Goal: Obtain resource: Download file/media

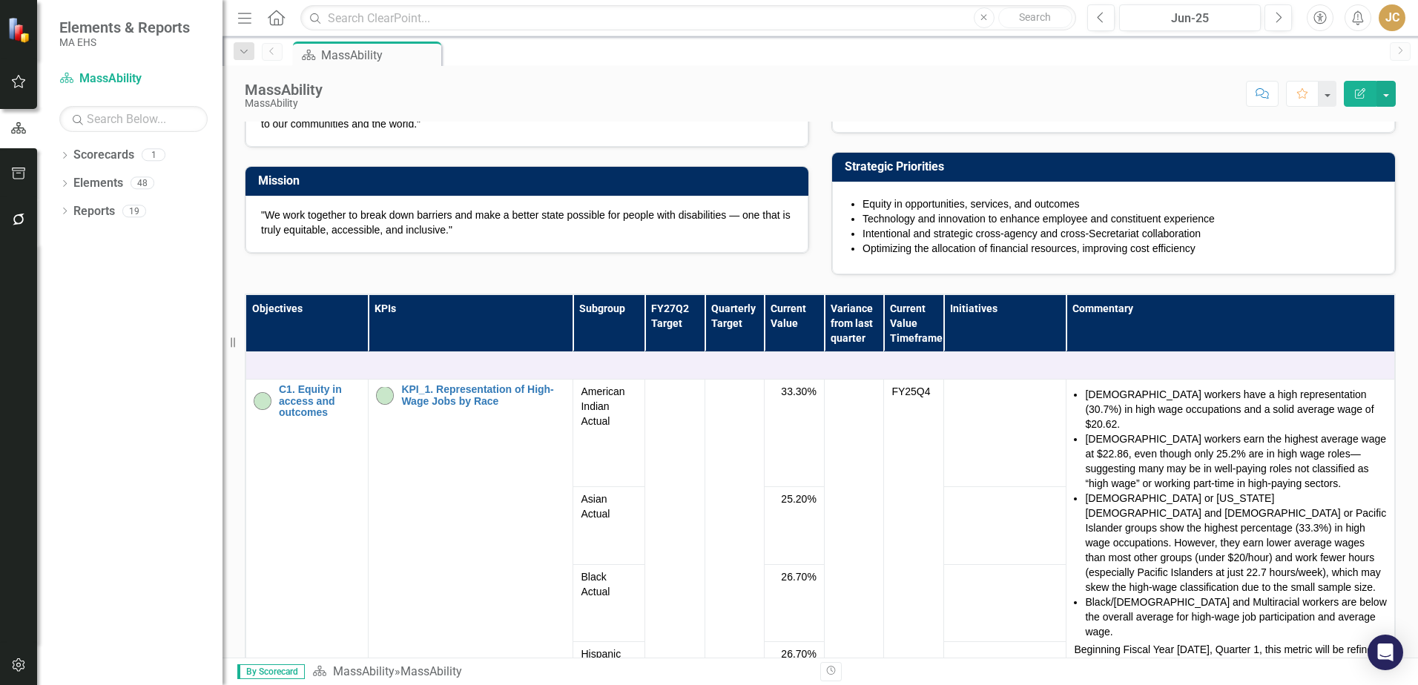
scroll to position [222, 0]
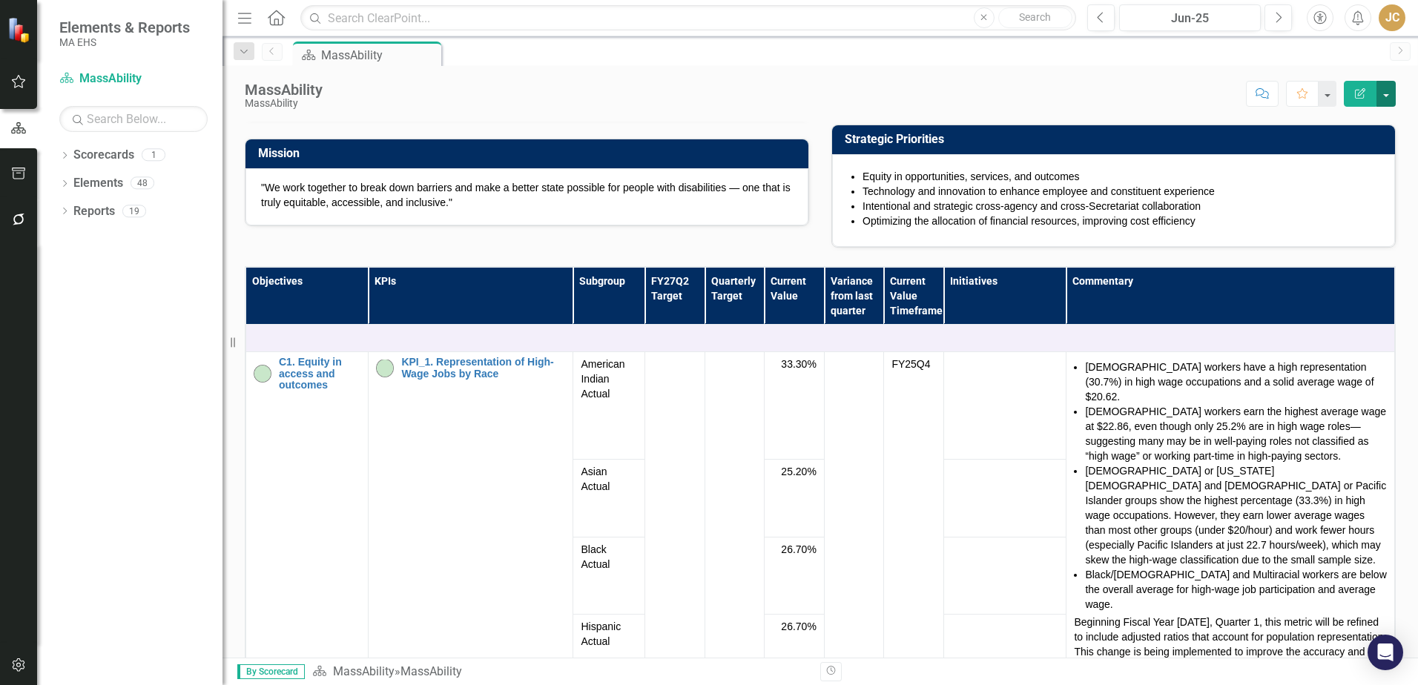
click at [1387, 91] on button "button" at bounding box center [1385, 94] width 19 height 26
click at [1341, 212] on link "PDF Export to PDF" at bounding box center [1335, 207] width 120 height 27
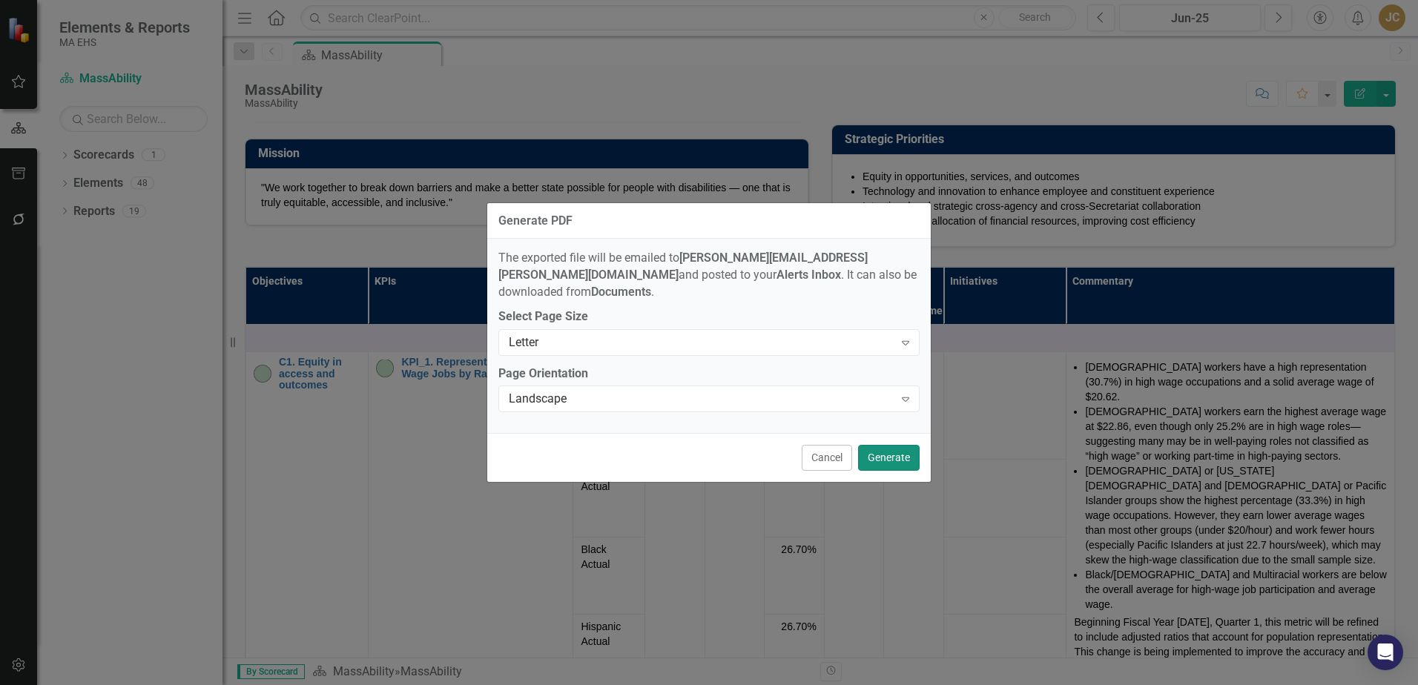
click at [886, 445] on button "Generate" at bounding box center [889, 458] width 62 height 26
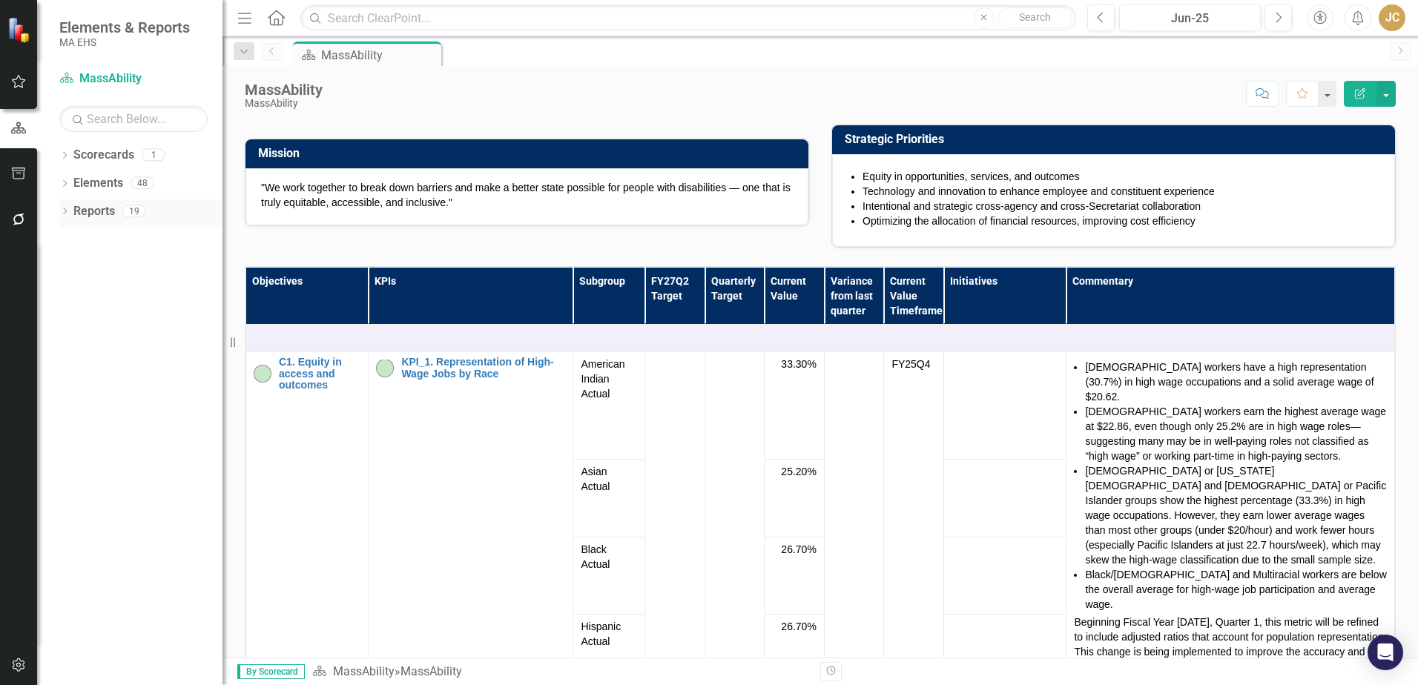
click at [96, 211] on link "Reports" at bounding box center [94, 211] width 42 height 17
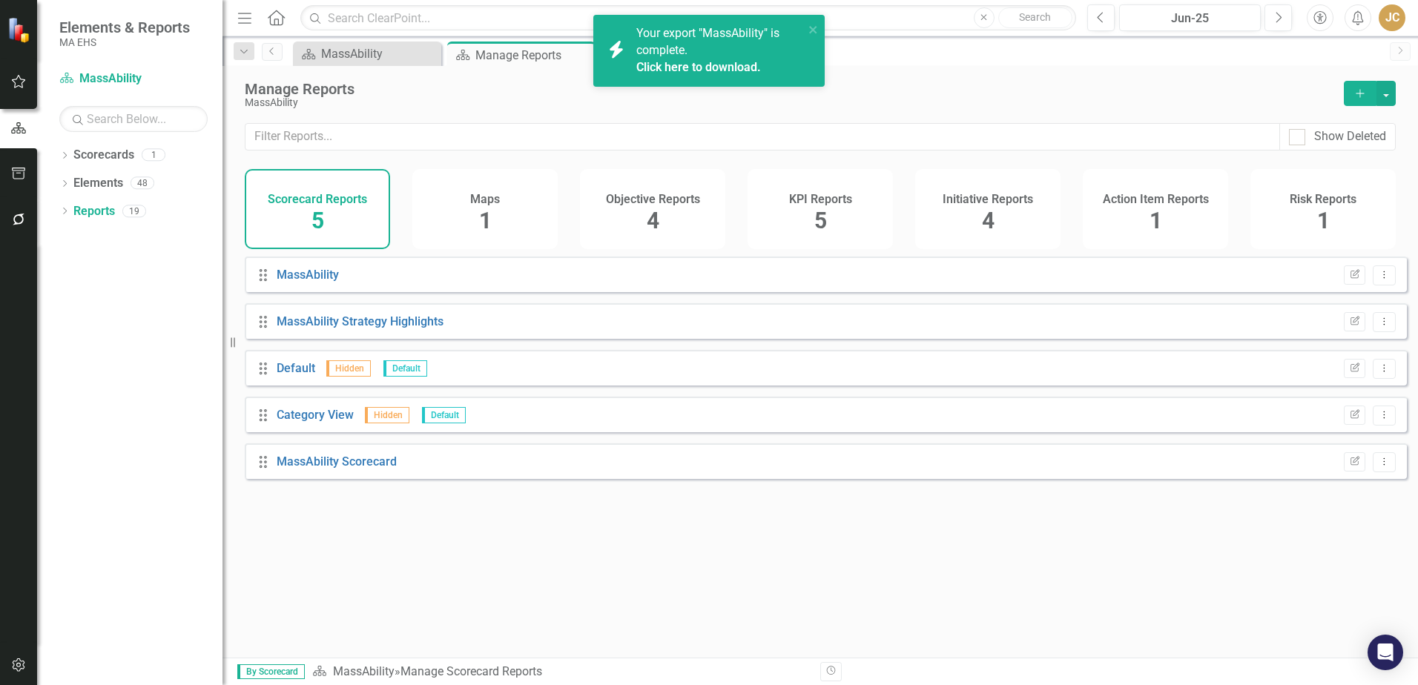
click at [683, 67] on link "Click here to download." at bounding box center [698, 67] width 125 height 14
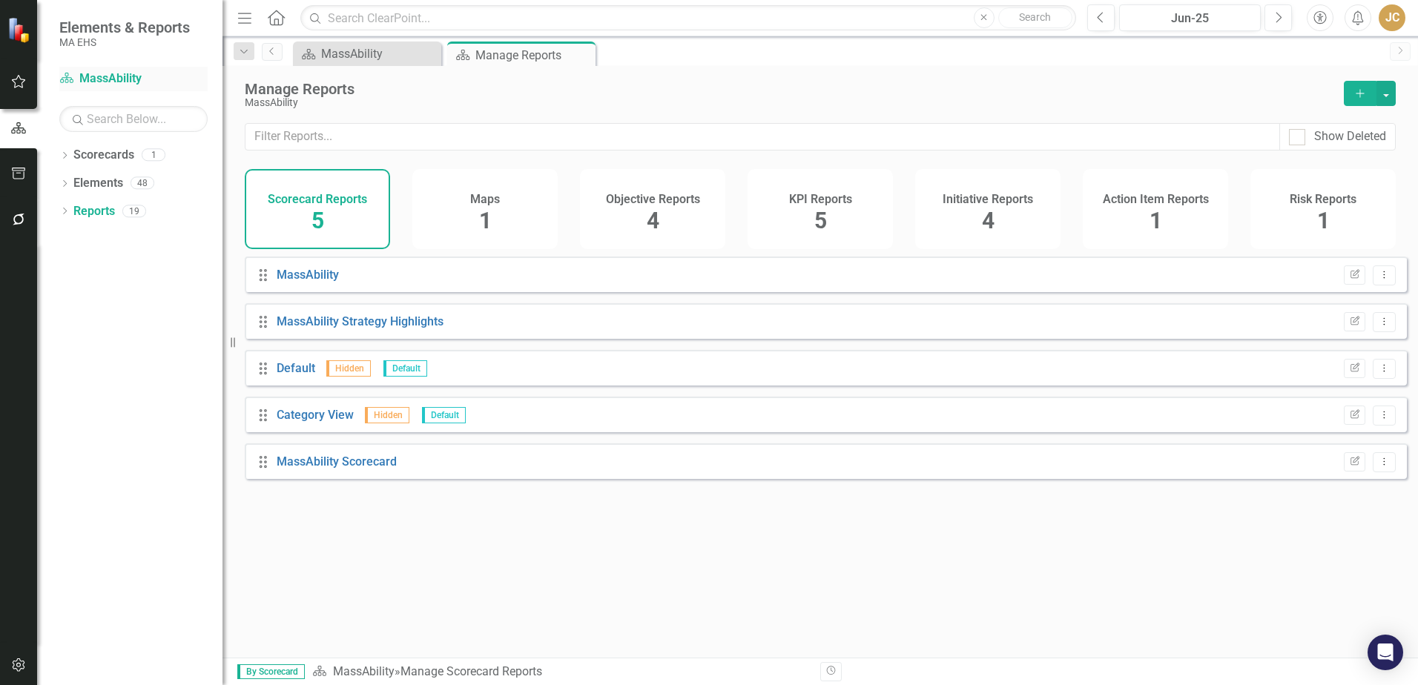
click at [132, 77] on link "Scorecard MassAbility" at bounding box center [133, 78] width 148 height 17
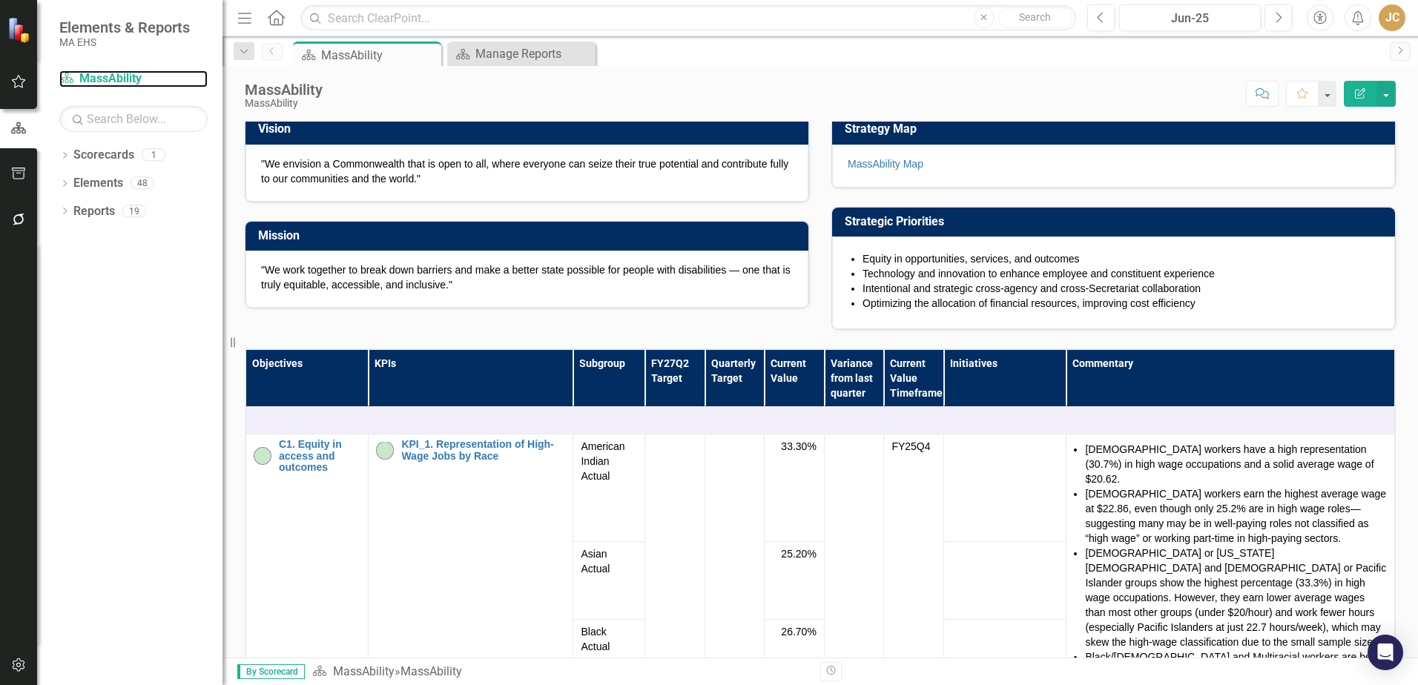
scroll to position [148, 0]
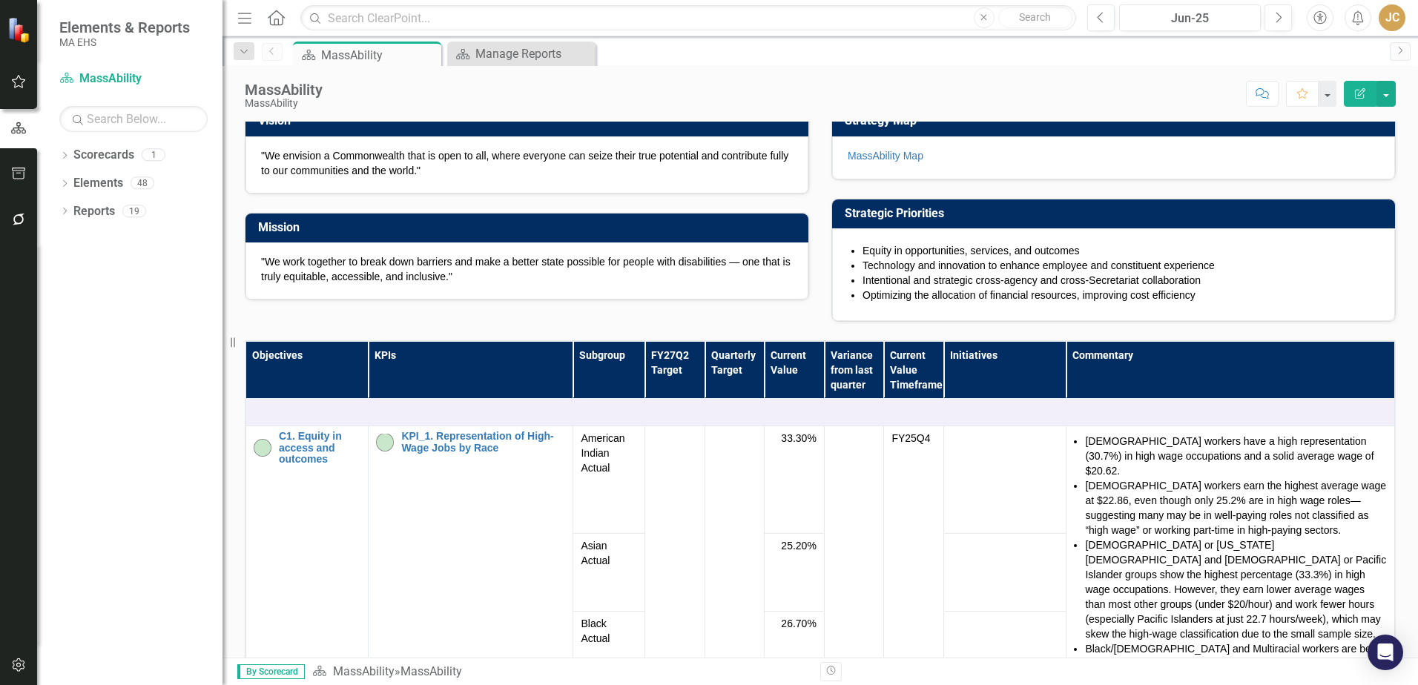
click at [862, 258] on li "Equity in opportunities, services, and outcomes" at bounding box center [1120, 250] width 517 height 15
drag, startPoint x: 856, startPoint y: 402, endPoint x: 1013, endPoint y: 441, distance: 162.0
click at [1013, 303] on div "Equity in opportunities, services, and outcomes Technology and innovation to en…" at bounding box center [1114, 272] width 532 height 59
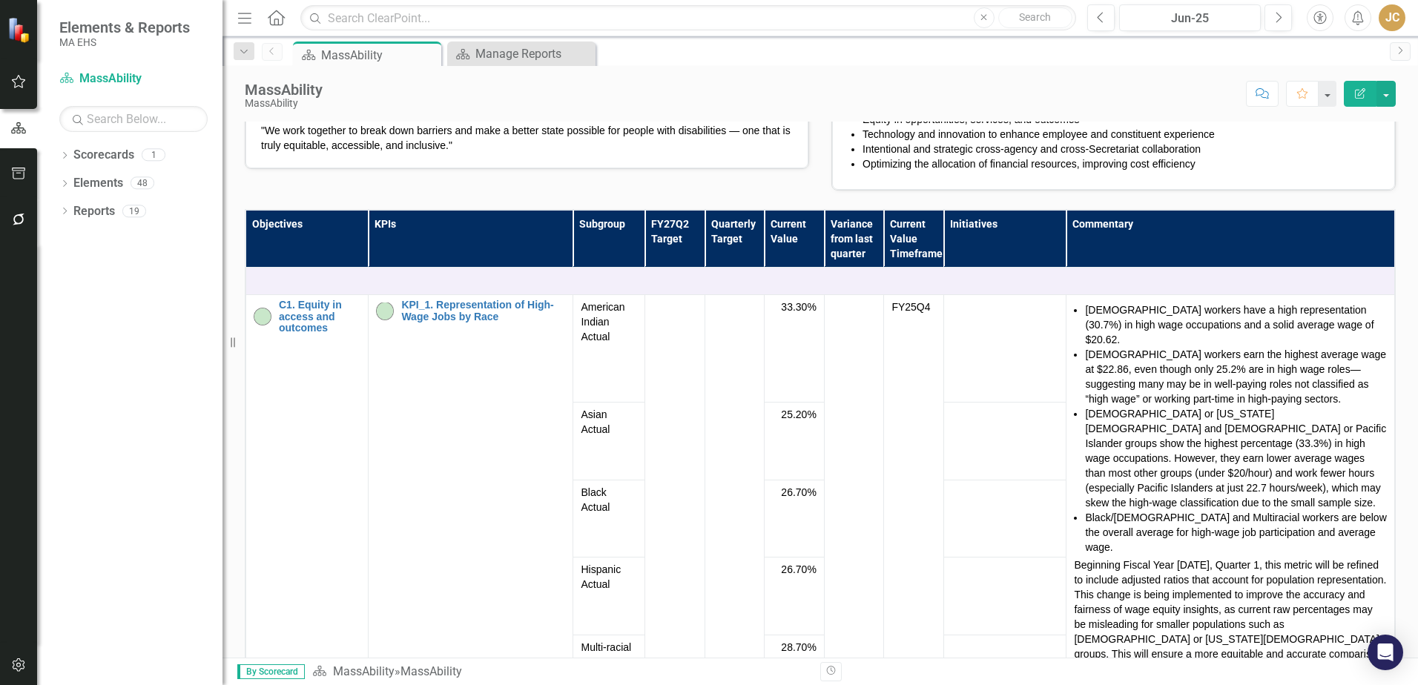
scroll to position [297, 0]
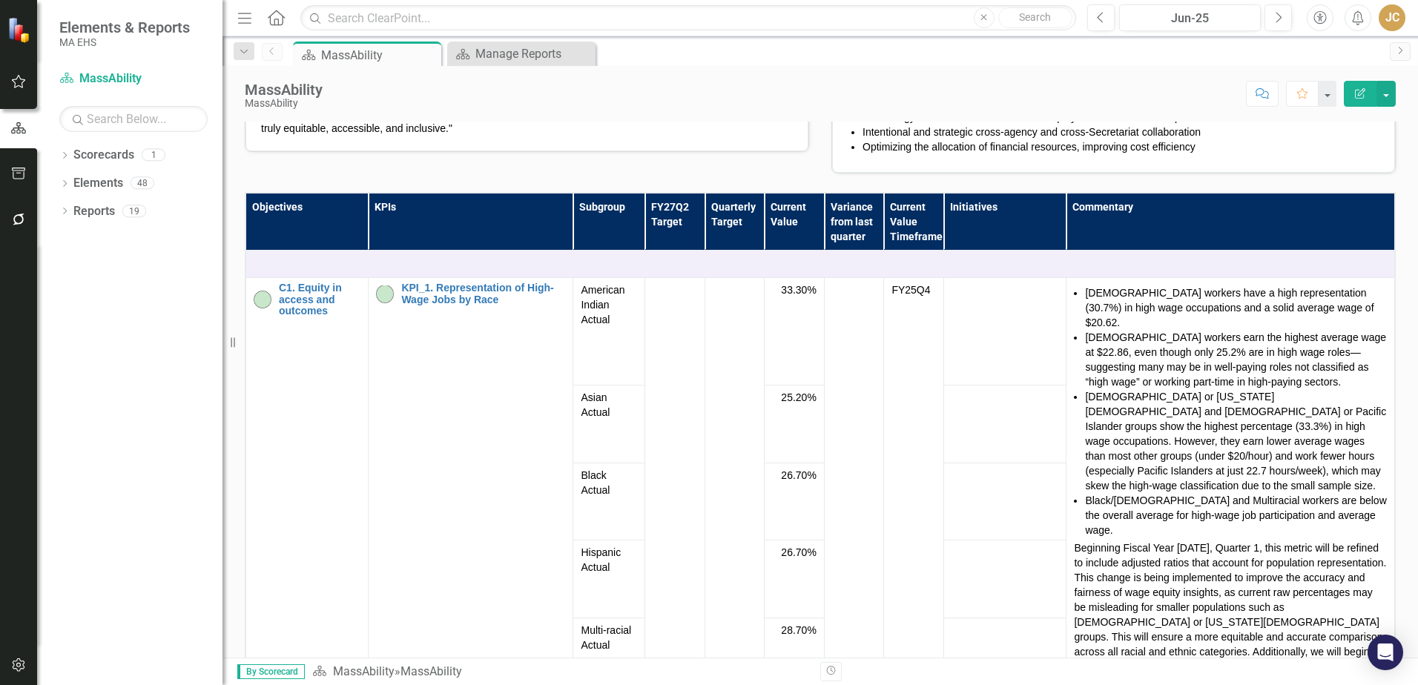
click at [884, 13] on link "MassAbility Map" at bounding box center [886, 7] width 76 height 12
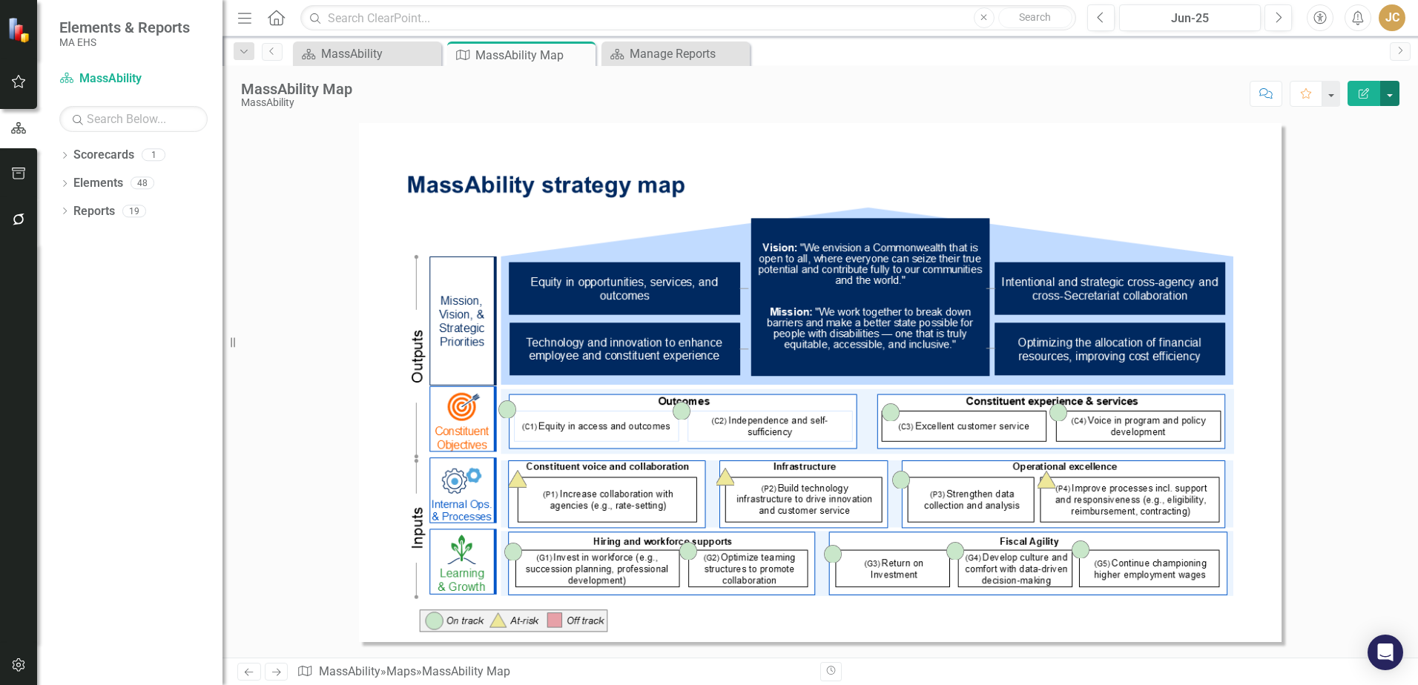
click at [1390, 97] on button "button" at bounding box center [1389, 93] width 19 height 25
click at [1344, 148] on link "PDF Export to PDF" at bounding box center [1339, 149] width 117 height 27
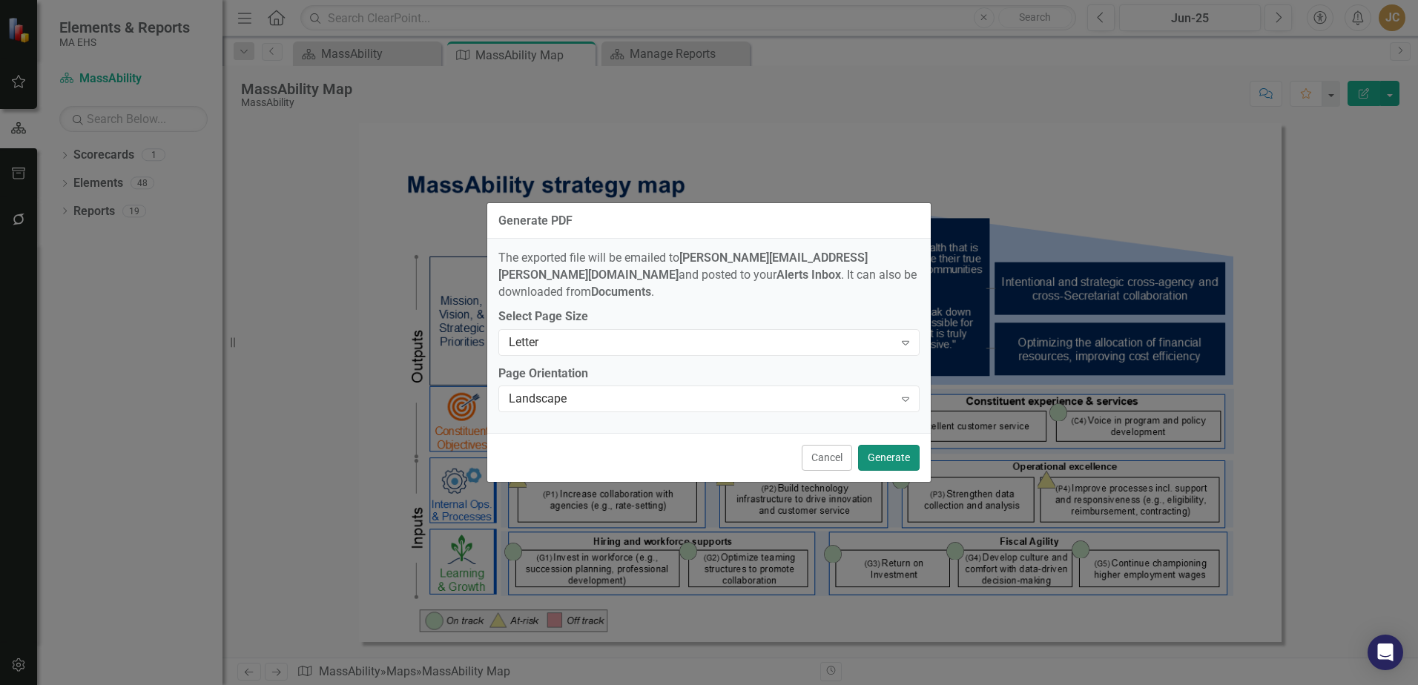
click at [883, 445] on button "Generate" at bounding box center [889, 458] width 62 height 26
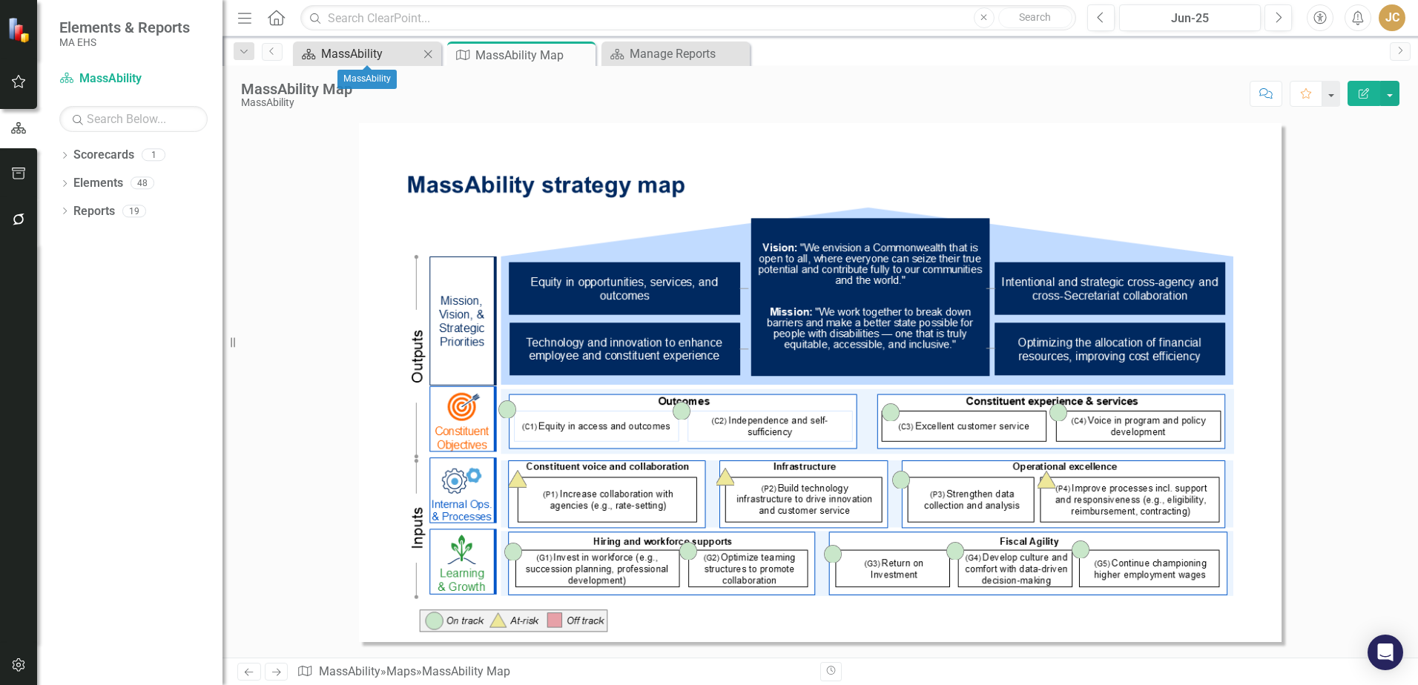
click at [394, 57] on div "MassAbility" at bounding box center [370, 53] width 98 height 19
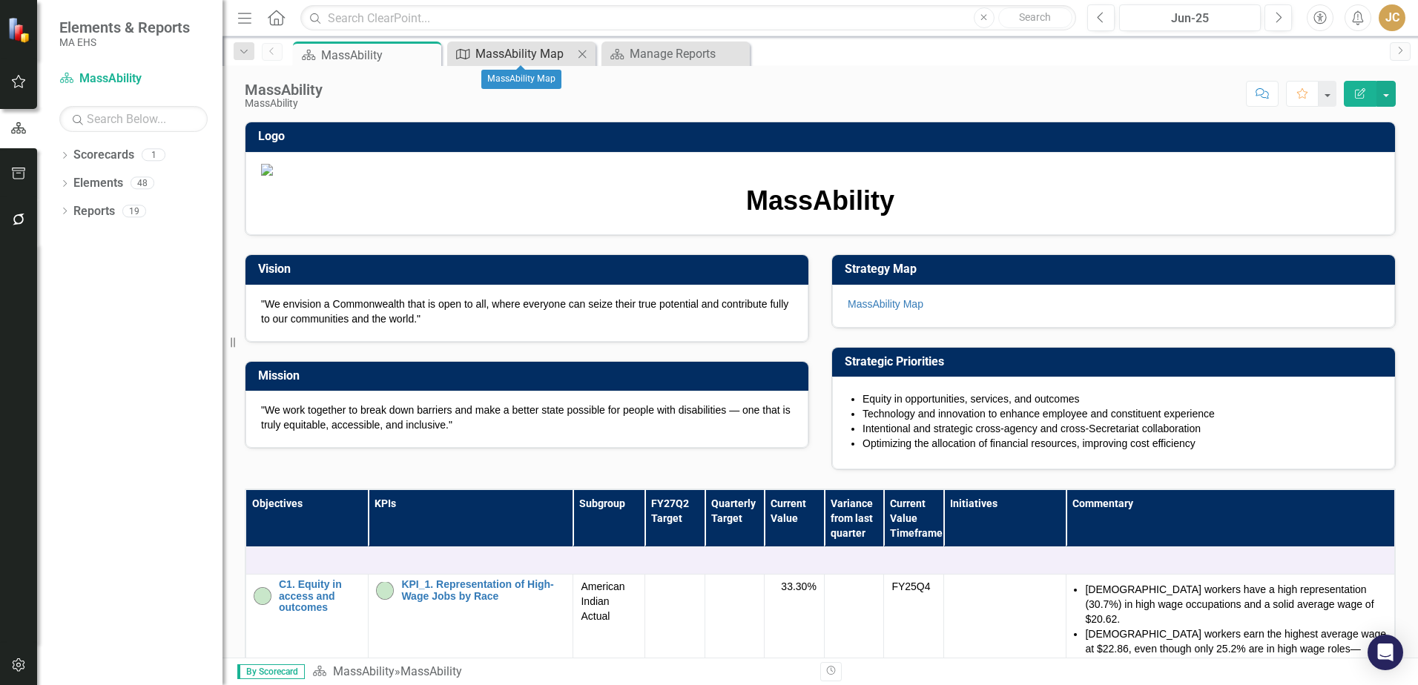
click at [494, 54] on div "MassAbility Map" at bounding box center [524, 53] width 98 height 19
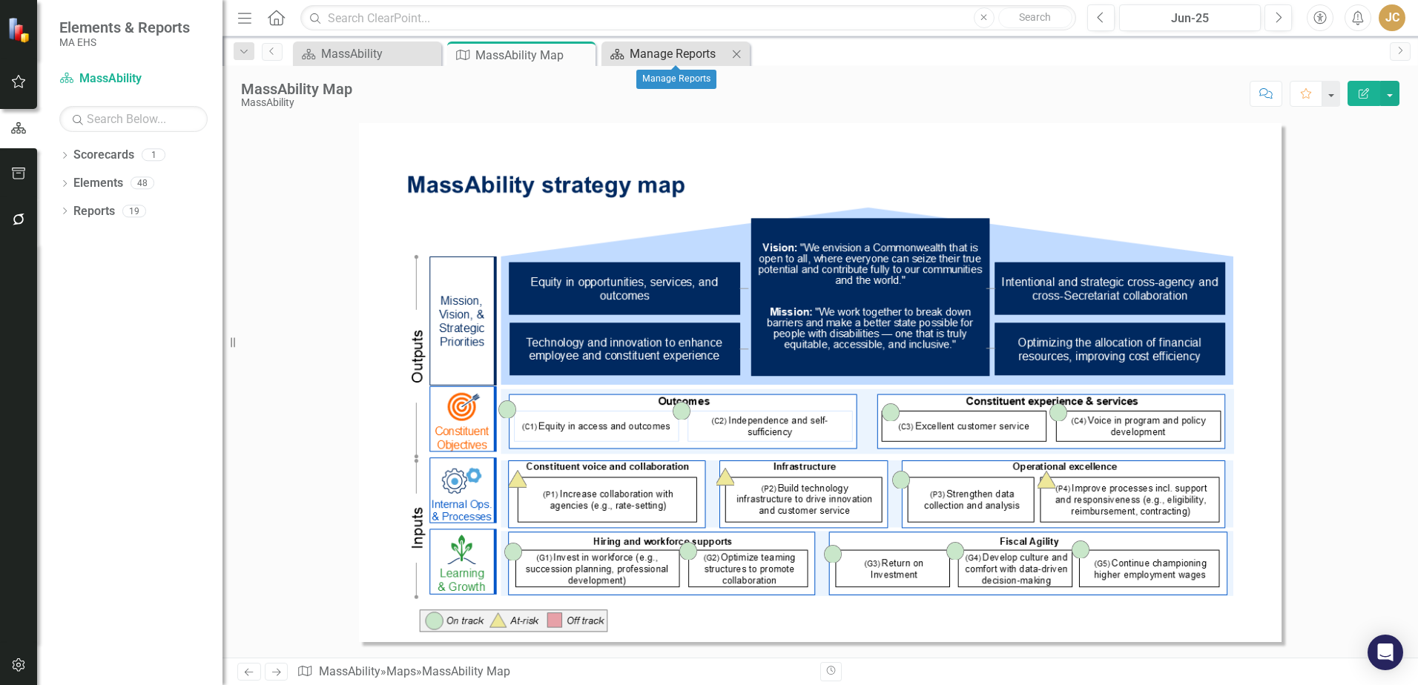
click at [641, 50] on div "Manage Reports" at bounding box center [679, 53] width 98 height 19
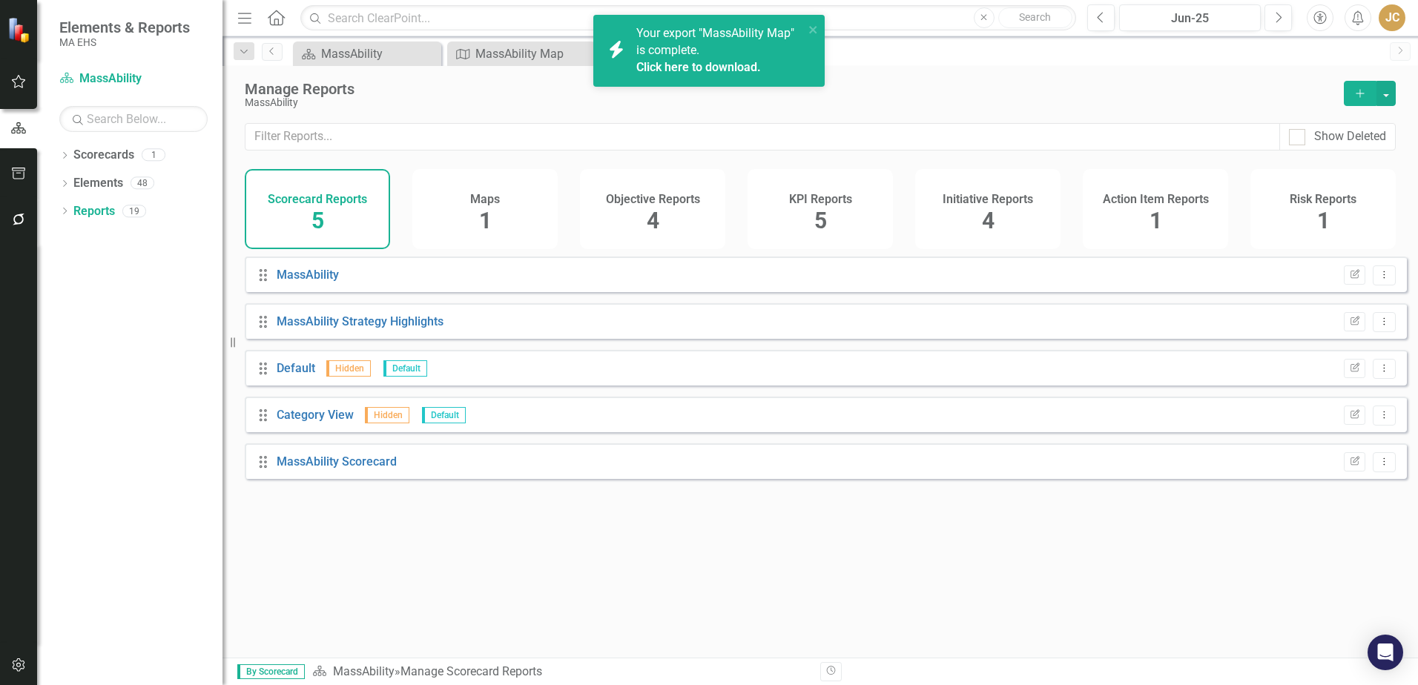
click at [681, 64] on link "Click here to download." at bounding box center [698, 67] width 125 height 14
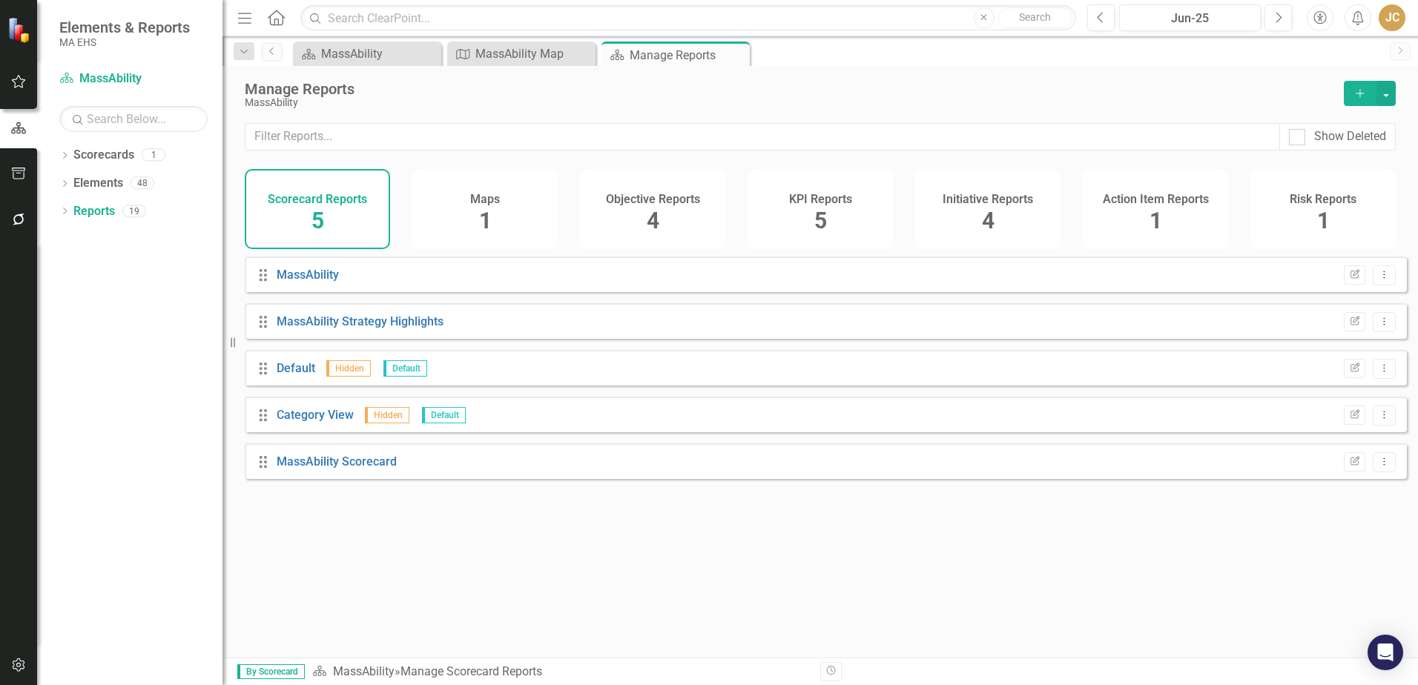
click at [846, 87] on div "Manage Reports" at bounding box center [787, 89] width 1084 height 16
click at [314, 221] on span "5" at bounding box center [317, 221] width 13 height 26
click at [321, 222] on span "5" at bounding box center [317, 221] width 13 height 26
click at [319, 282] on link "MassAbility" at bounding box center [308, 275] width 62 height 14
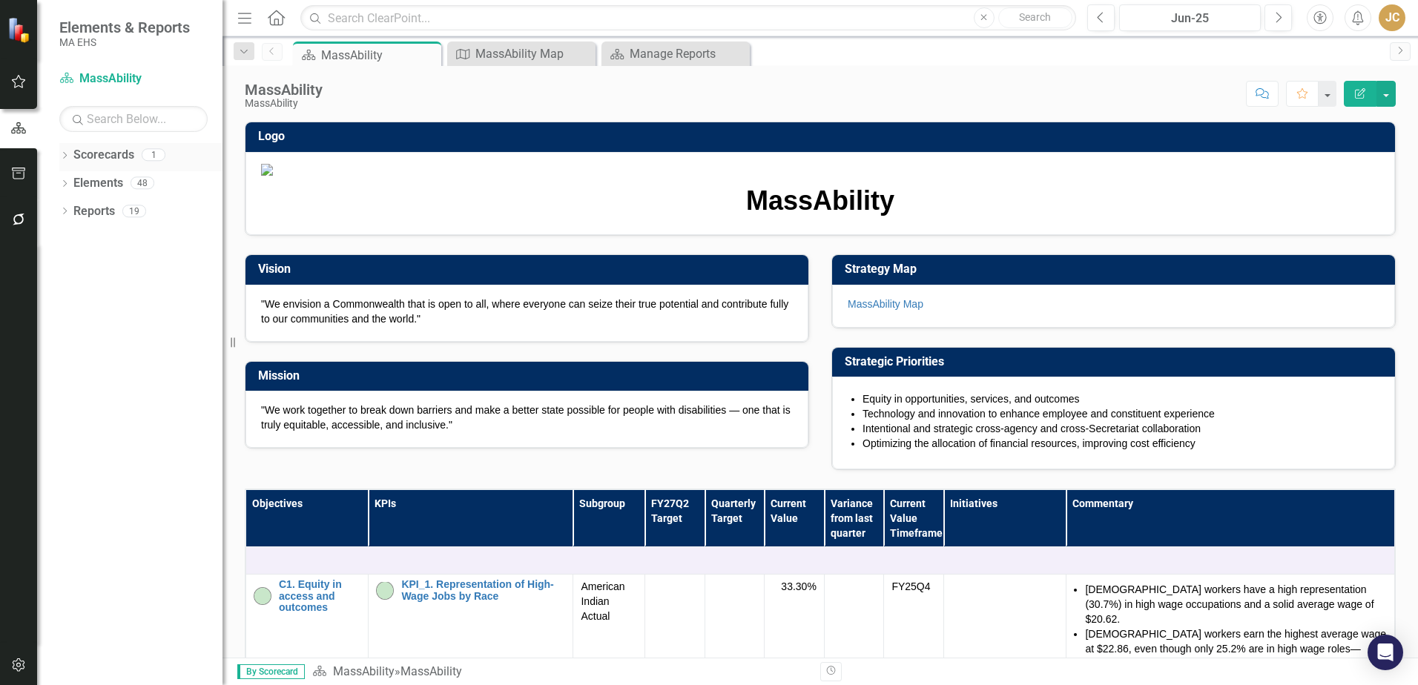
click at [117, 157] on link "Scorecards" at bounding box center [103, 155] width 61 height 17
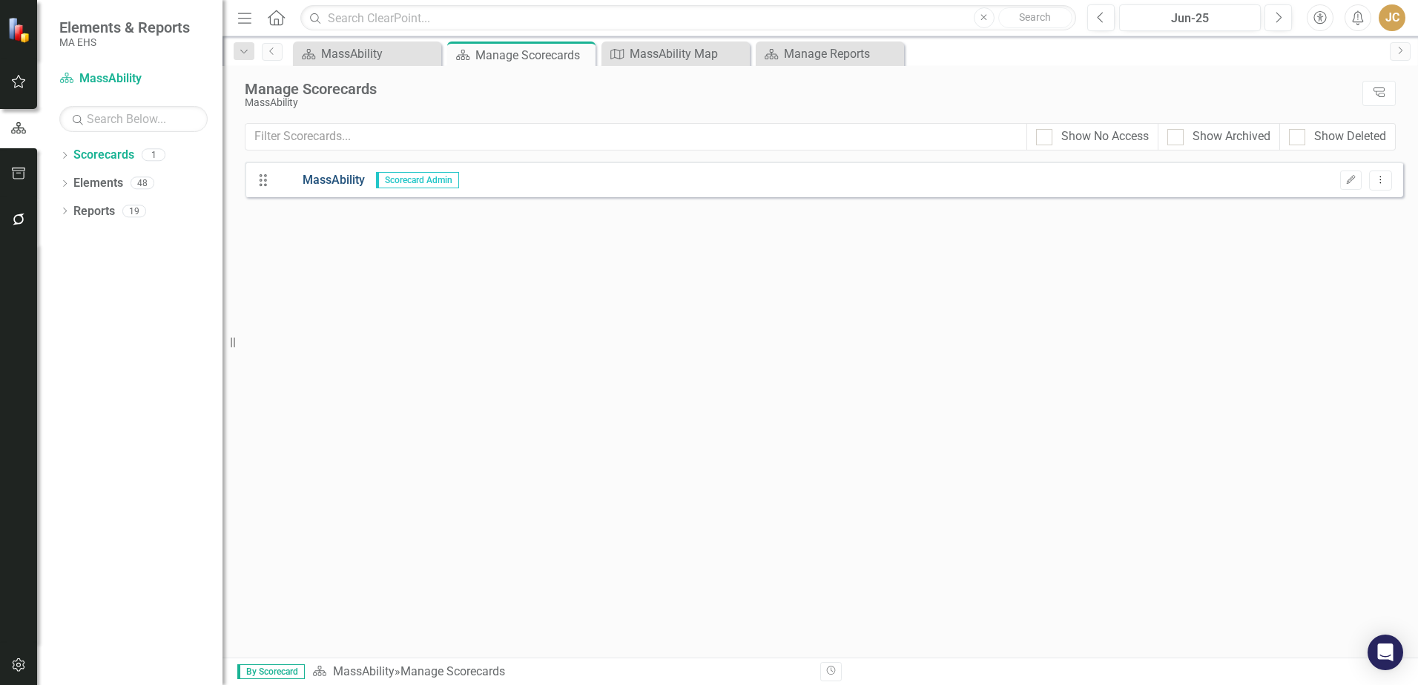
click at [356, 179] on link "MassAbility" at bounding box center [321, 180] width 88 height 17
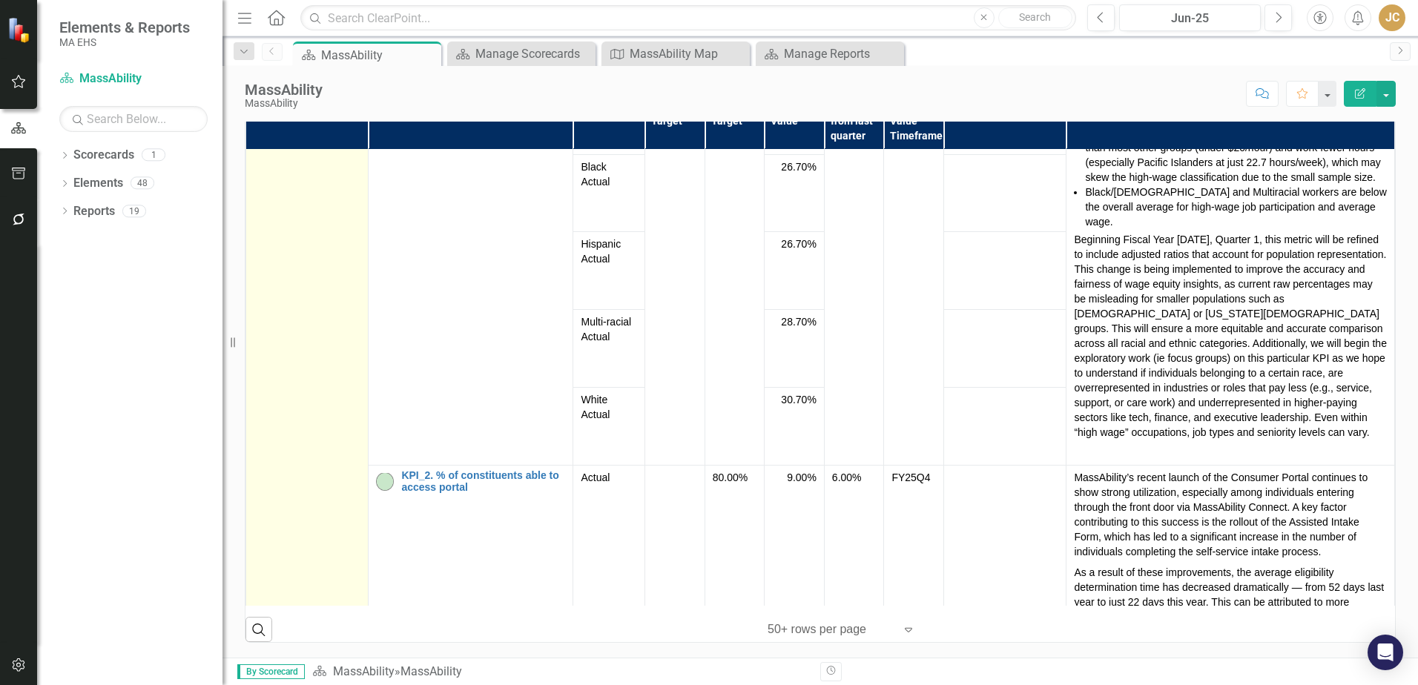
scroll to position [222, 0]
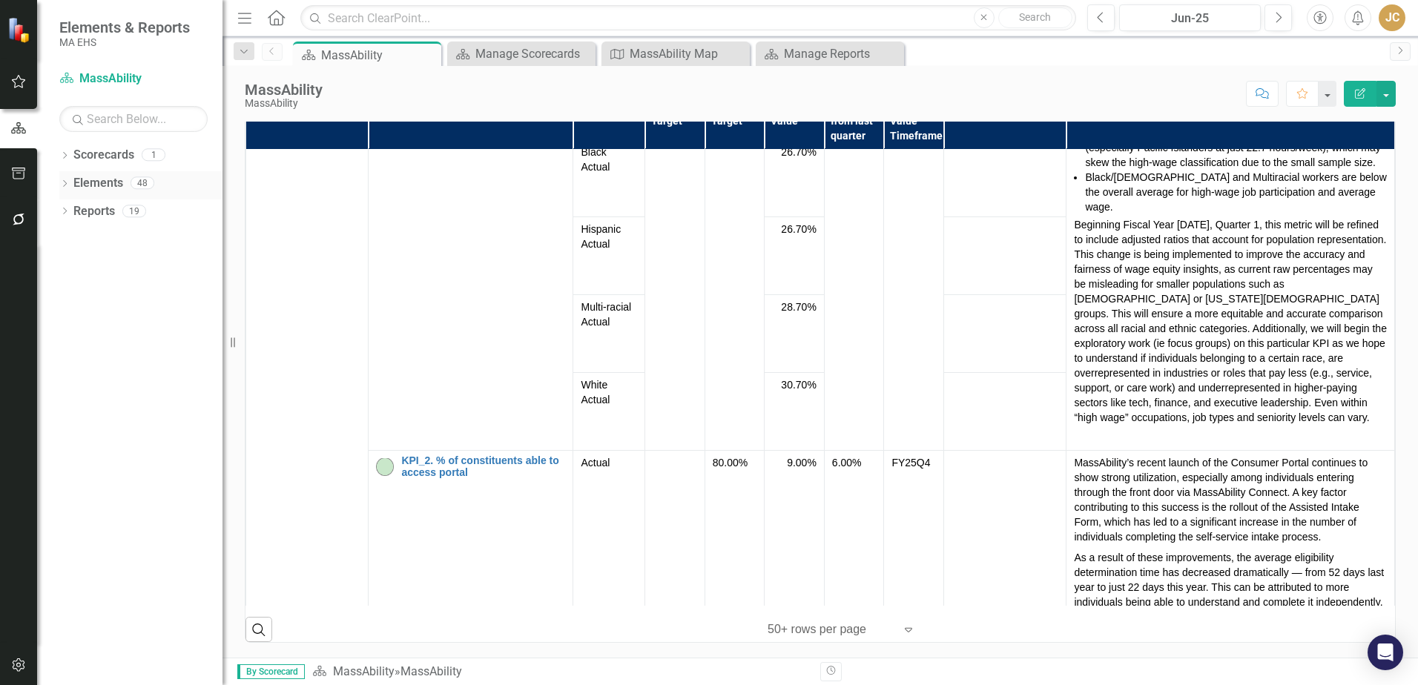
click at [96, 182] on link "Elements" at bounding box center [98, 183] width 50 height 17
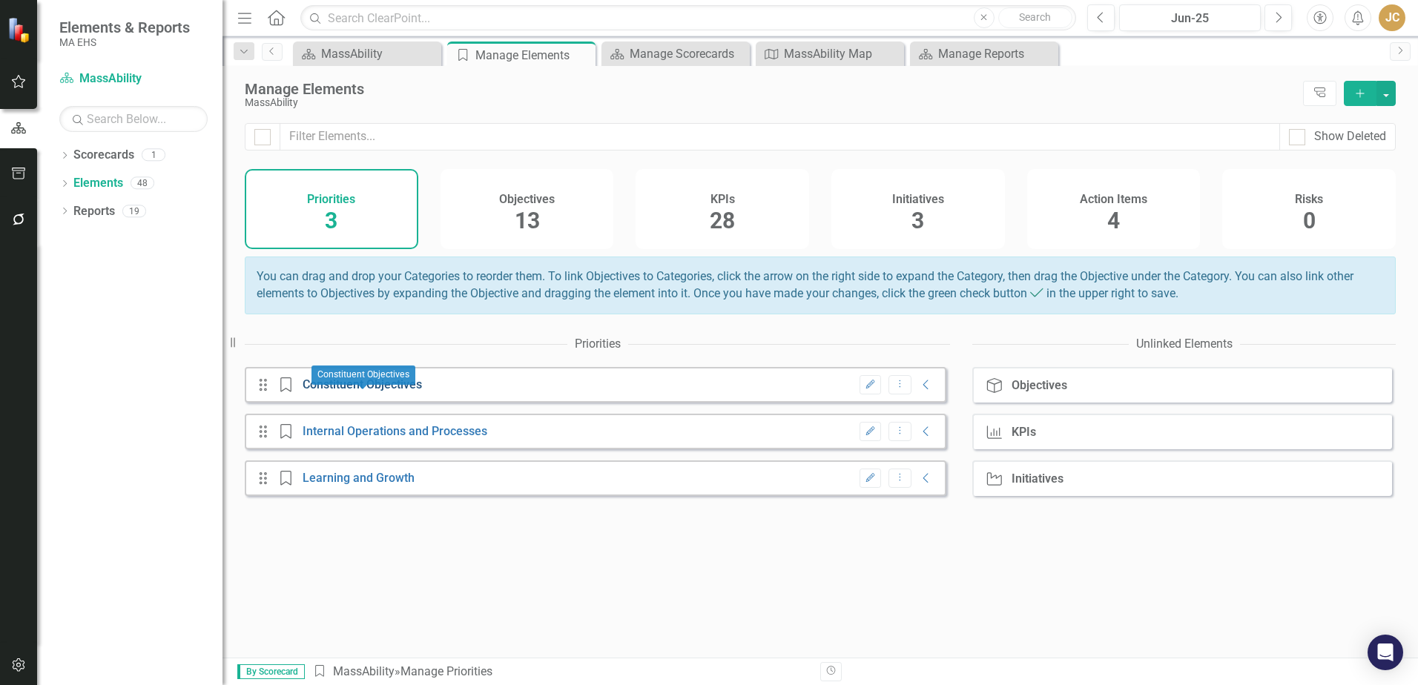
click at [405, 392] on link "Constituent Objectives" at bounding box center [362, 384] width 119 height 14
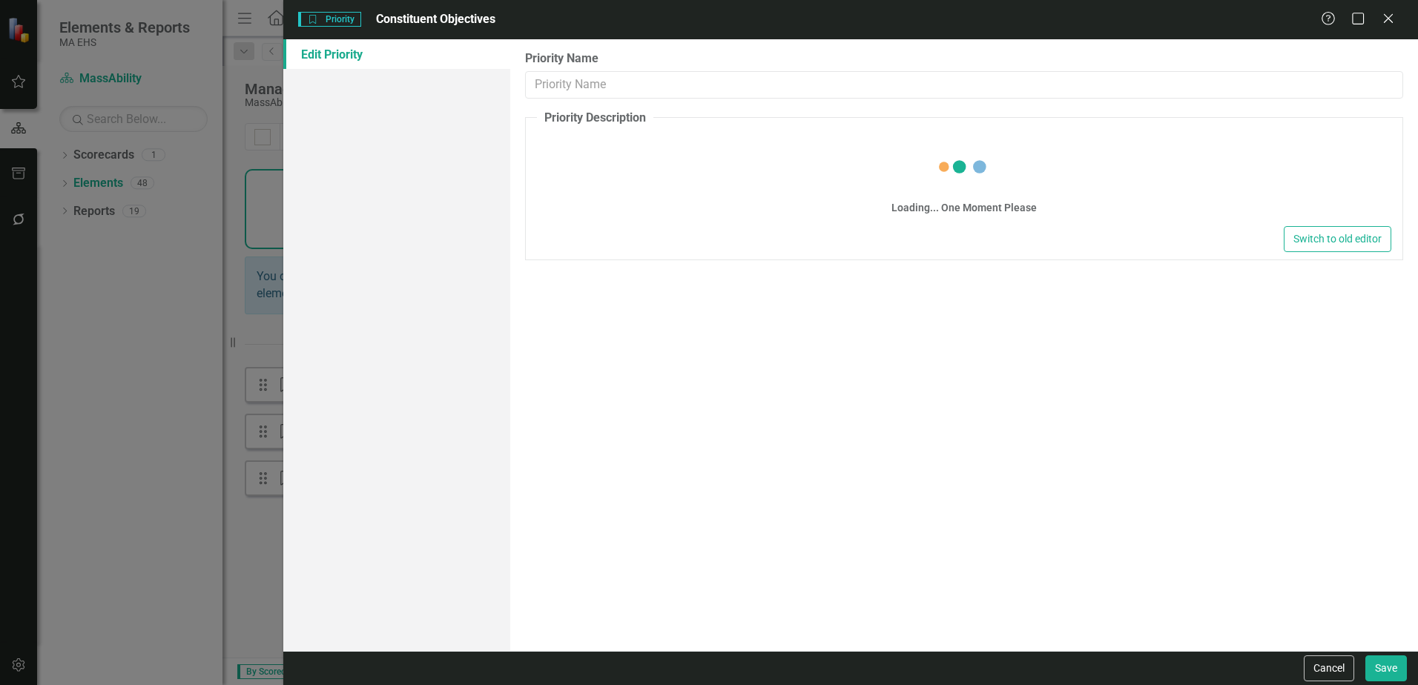
type input "Constituent Objectives"
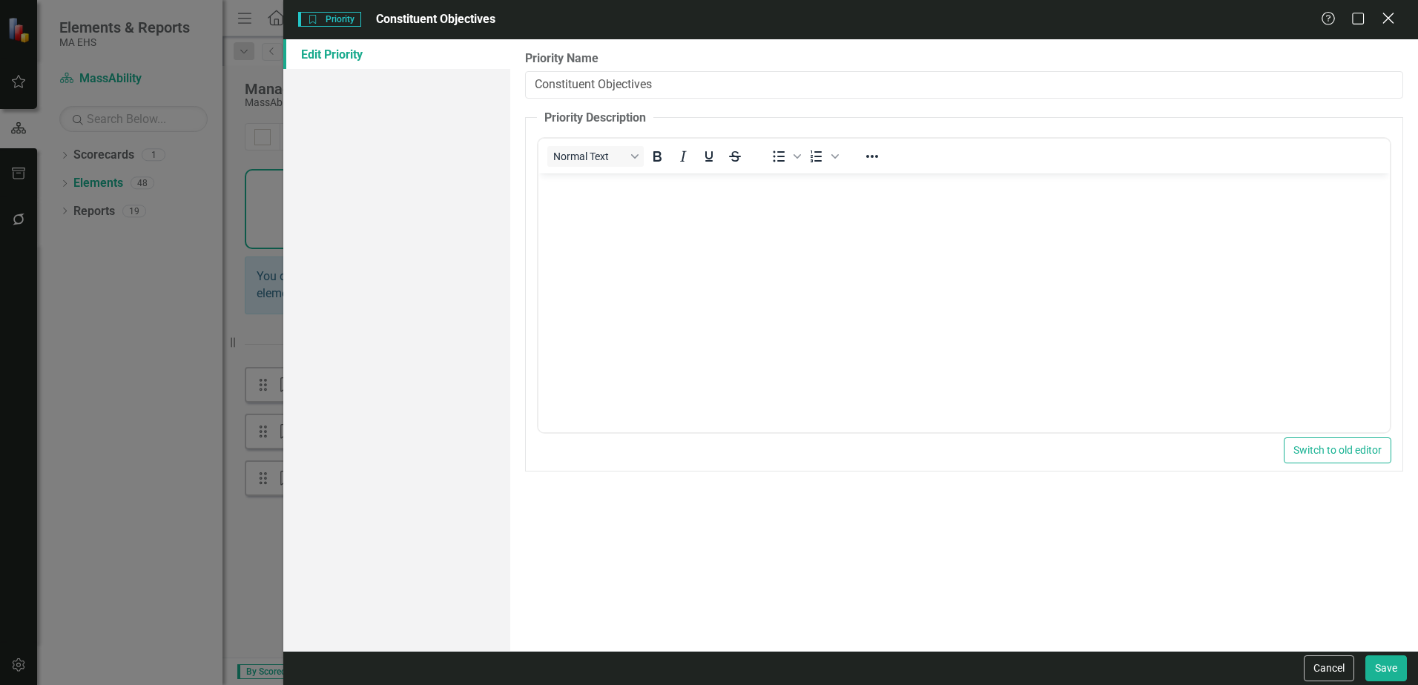
click at [1388, 18] on icon at bounding box center [1387, 18] width 11 height 11
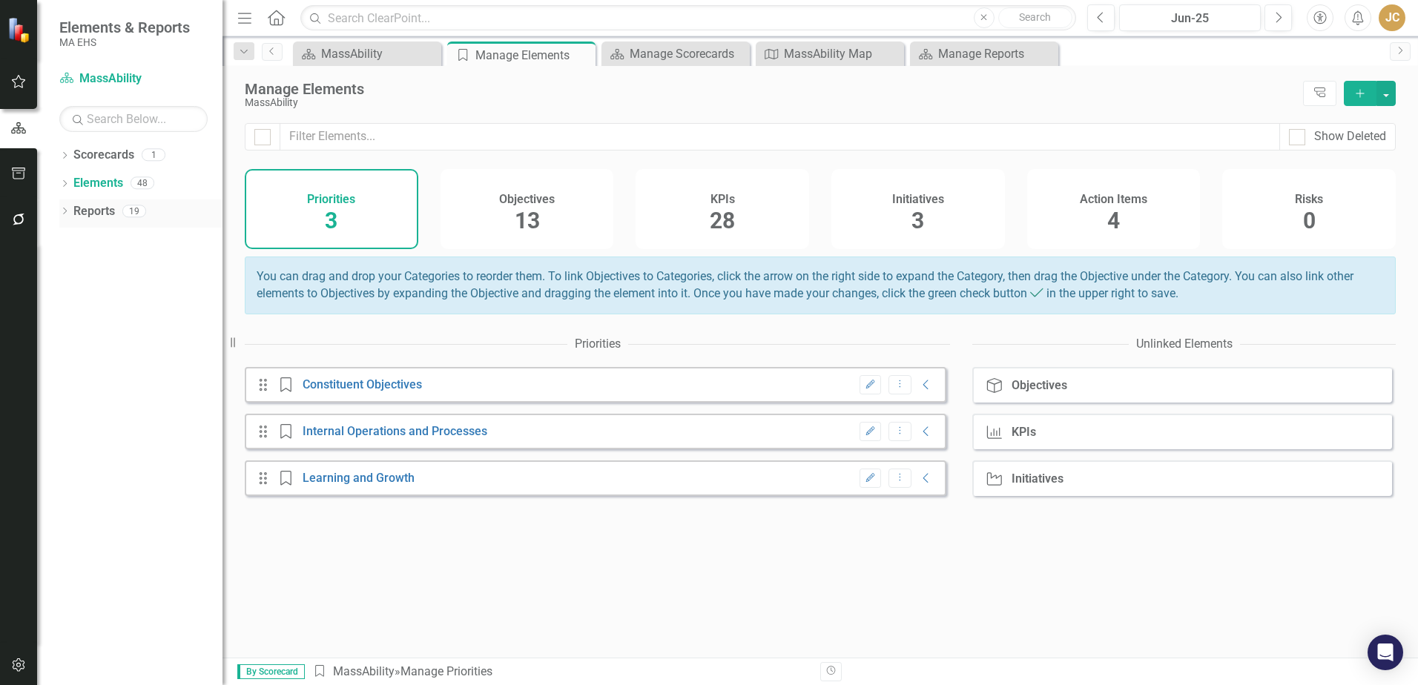
click at [90, 216] on link "Reports" at bounding box center [94, 211] width 42 height 17
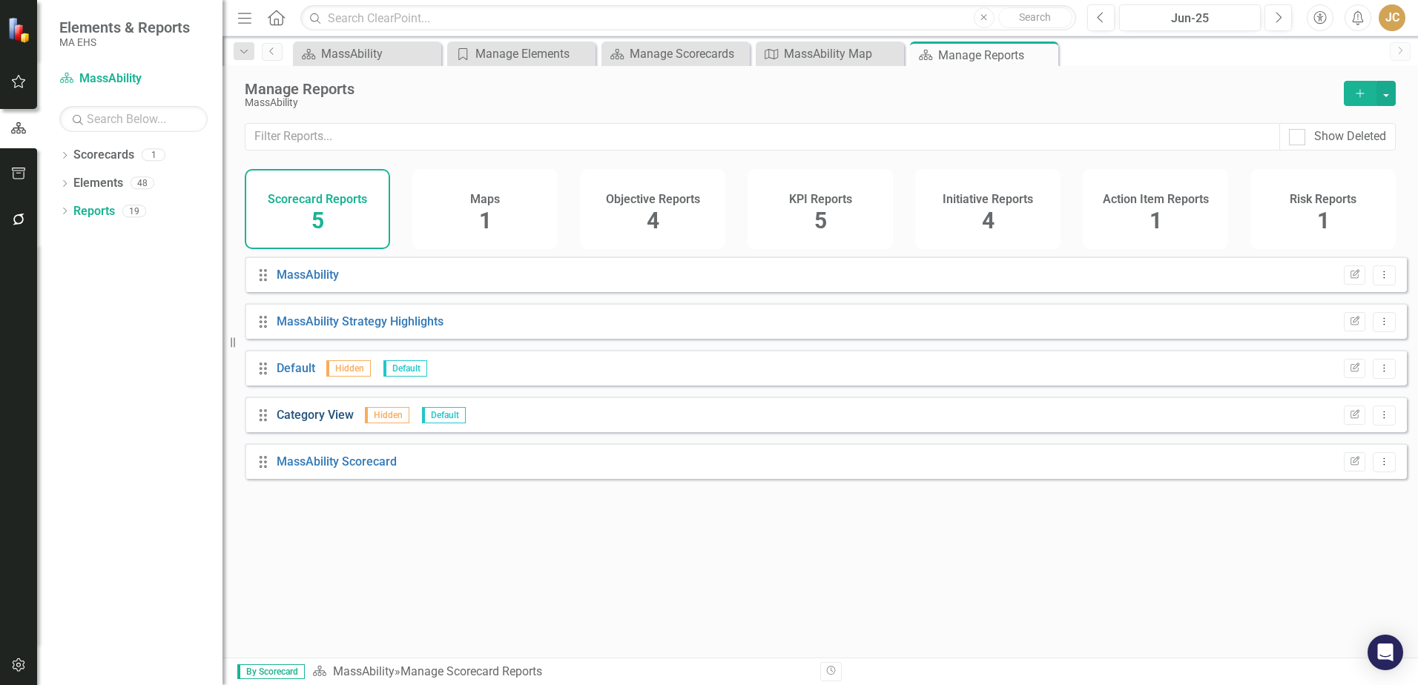
click at [327, 422] on link "Category View" at bounding box center [315, 415] width 77 height 14
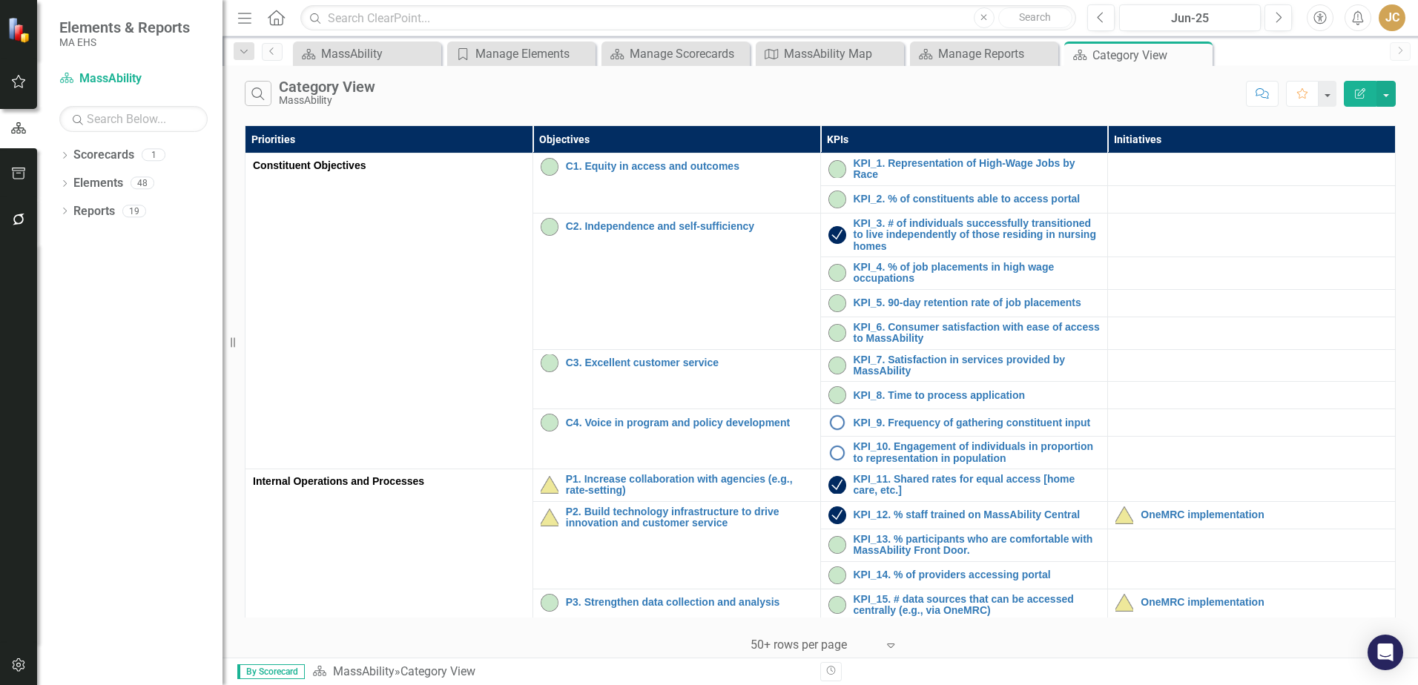
click at [138, 259] on div "Dropdown Scorecards 1 MassAbility Dropdown Elements 48 Dropdown Objective Objec…" at bounding box center [129, 414] width 185 height 542
click at [20, 174] on icon "button" at bounding box center [18, 174] width 13 height 12
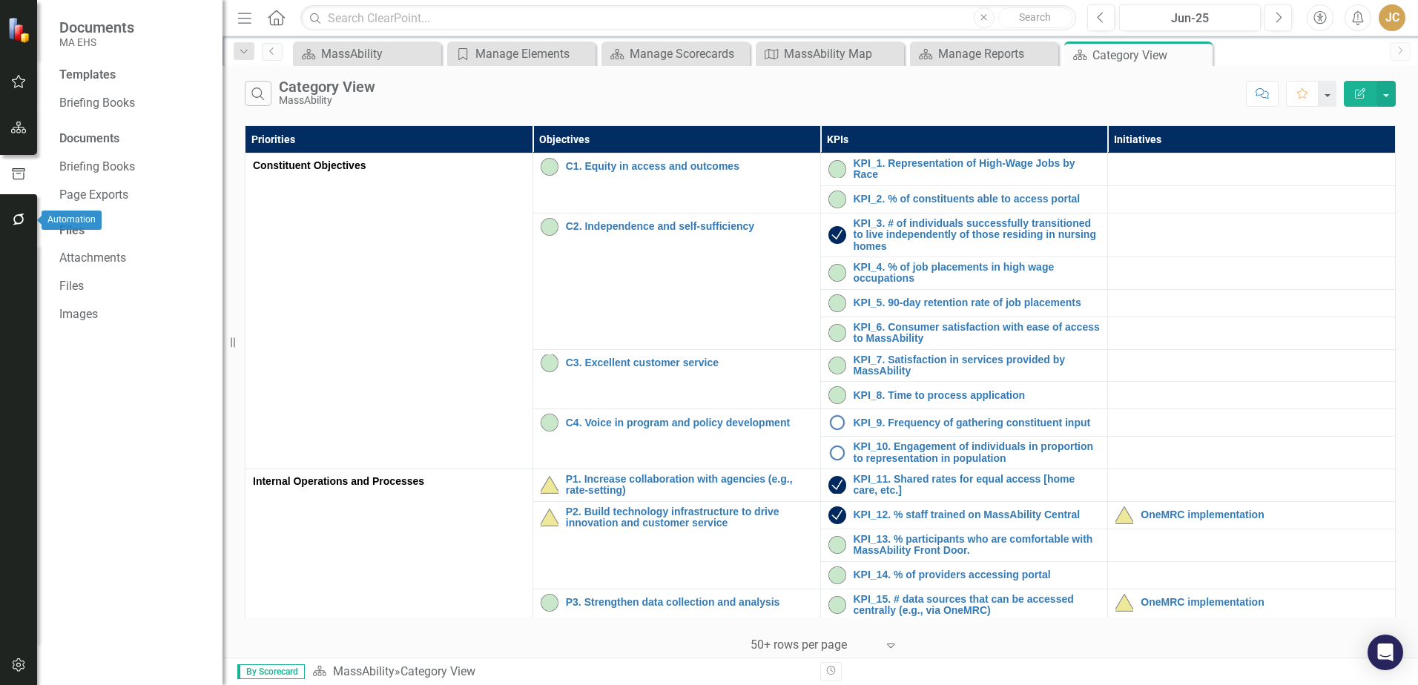
click at [20, 217] on icon "button" at bounding box center [19, 220] width 16 height 12
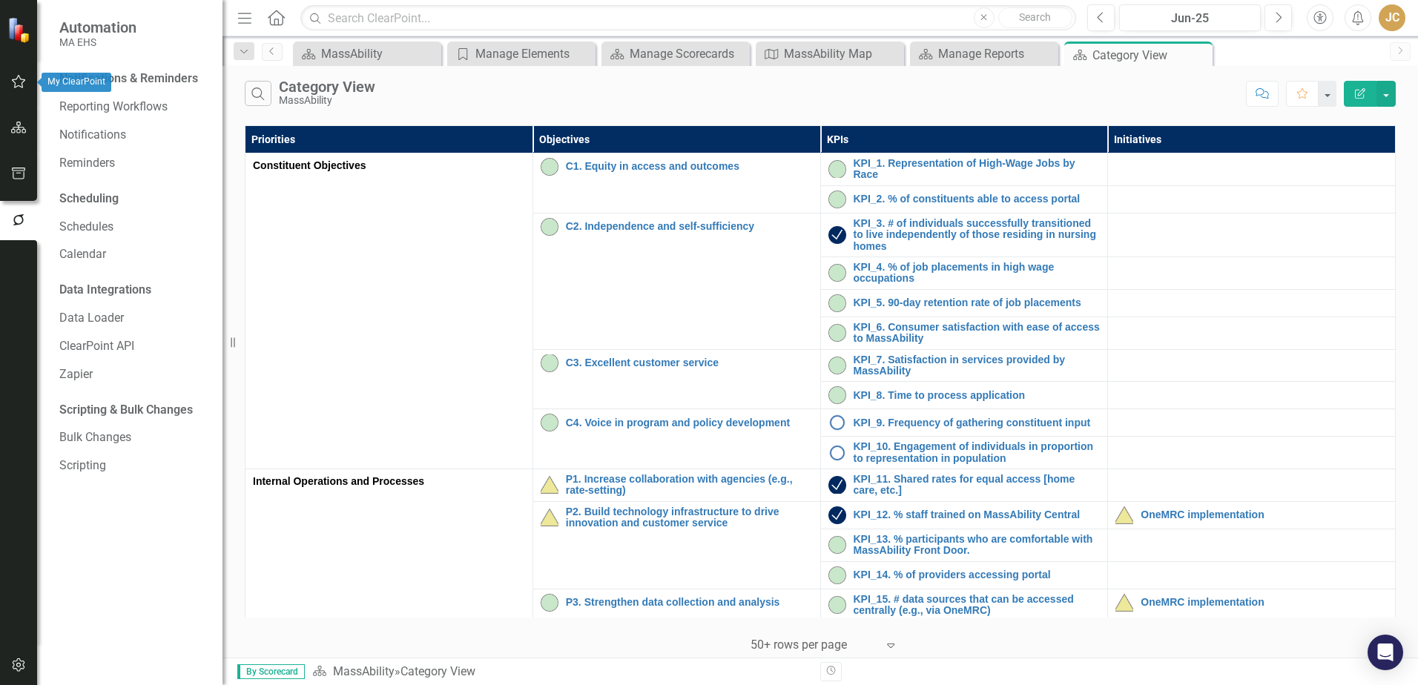
click at [23, 33] on img at bounding box center [20, 29] width 26 height 26
click at [16, 36] on img at bounding box center [21, 30] width 28 height 28
click at [13, 79] on icon "button" at bounding box center [19, 82] width 16 height 12
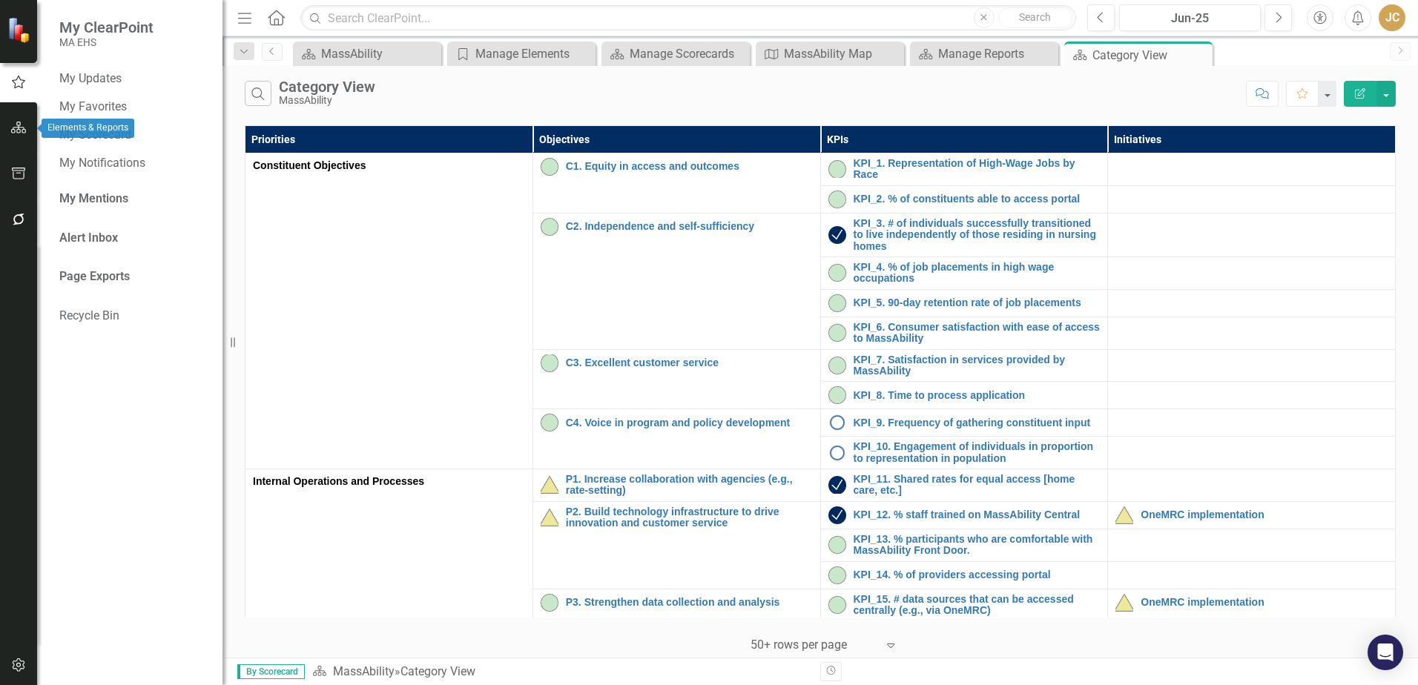
click at [17, 129] on icon "button" at bounding box center [19, 128] width 16 height 12
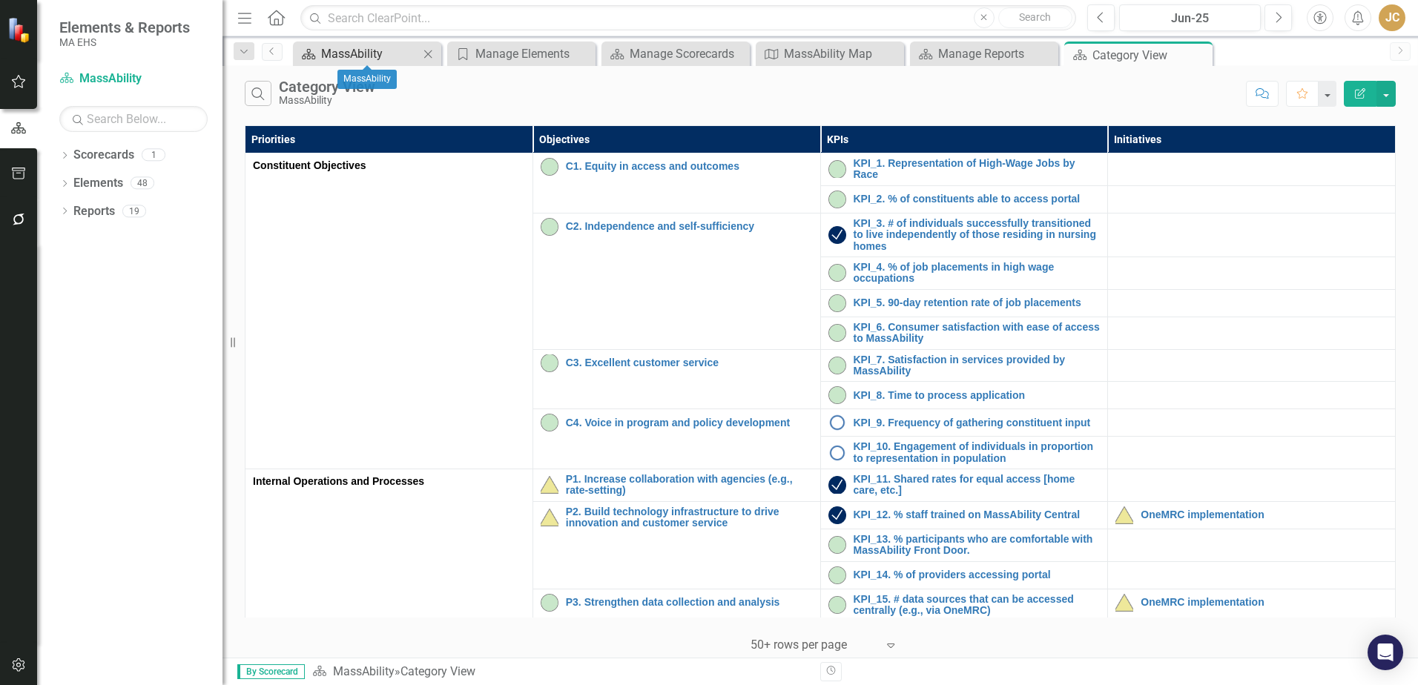
click at [354, 53] on div "MassAbility" at bounding box center [370, 53] width 98 height 19
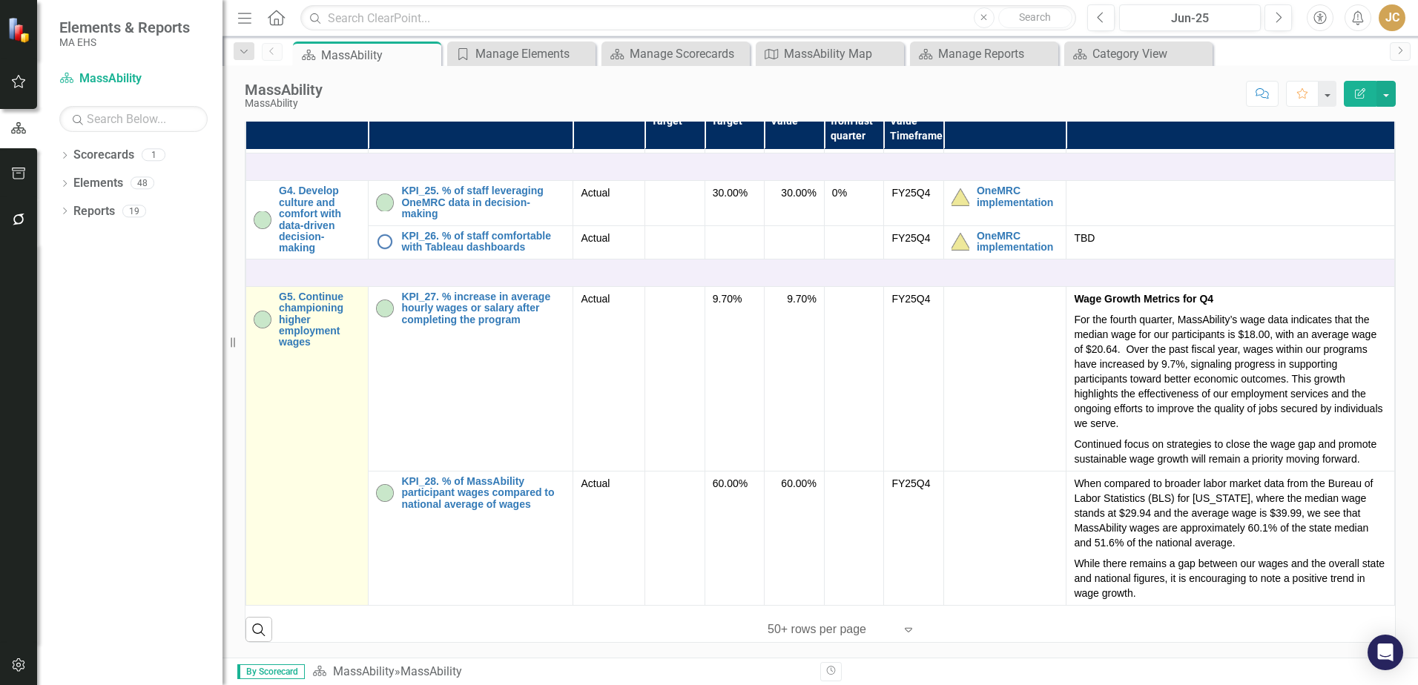
scroll to position [552, 0]
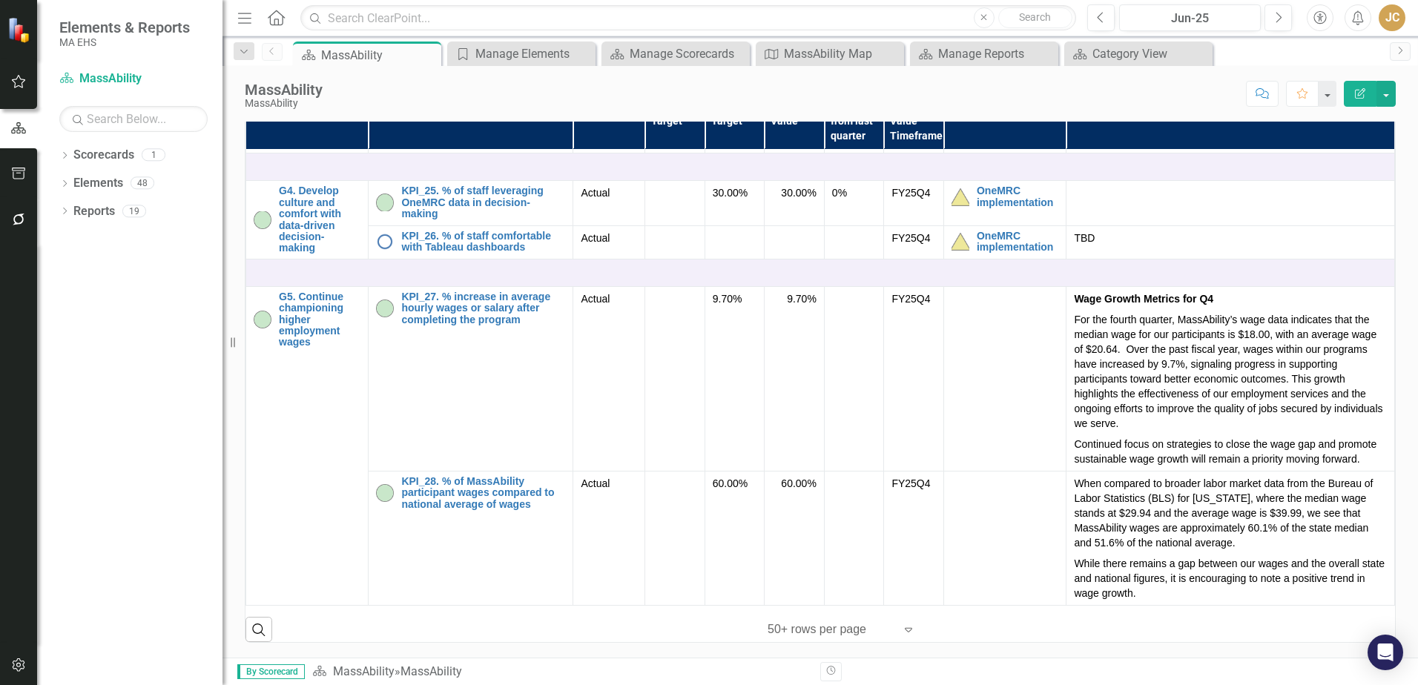
click at [902, 628] on icon "Expand" at bounding box center [908, 630] width 15 height 12
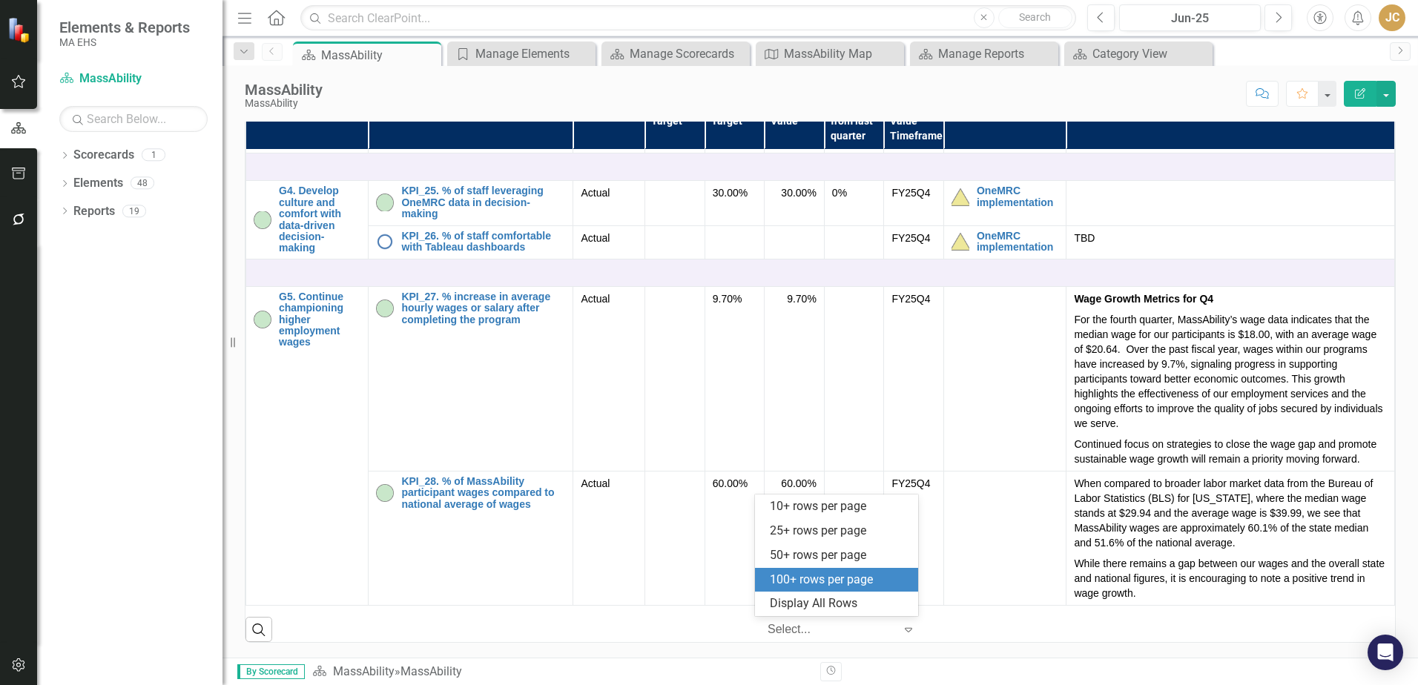
click at [881, 575] on div "100+ rows per page" at bounding box center [839, 580] width 139 height 17
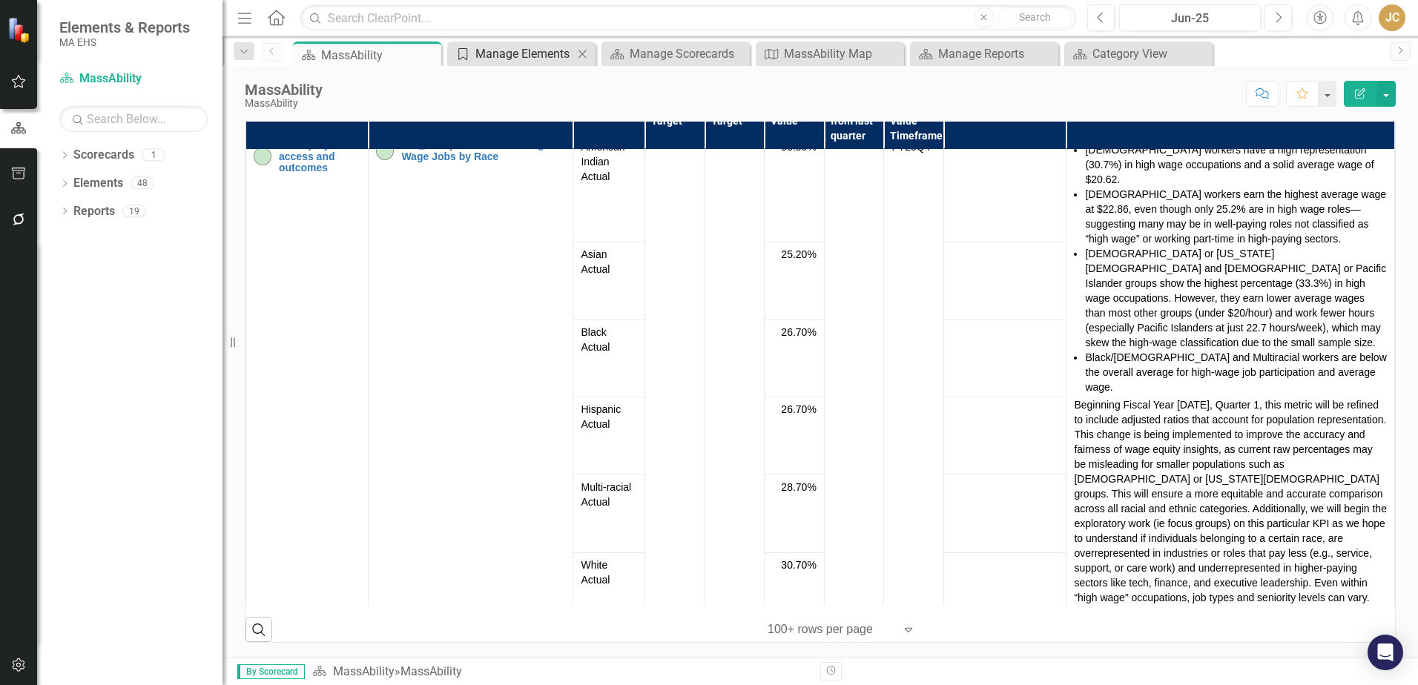
scroll to position [0, 0]
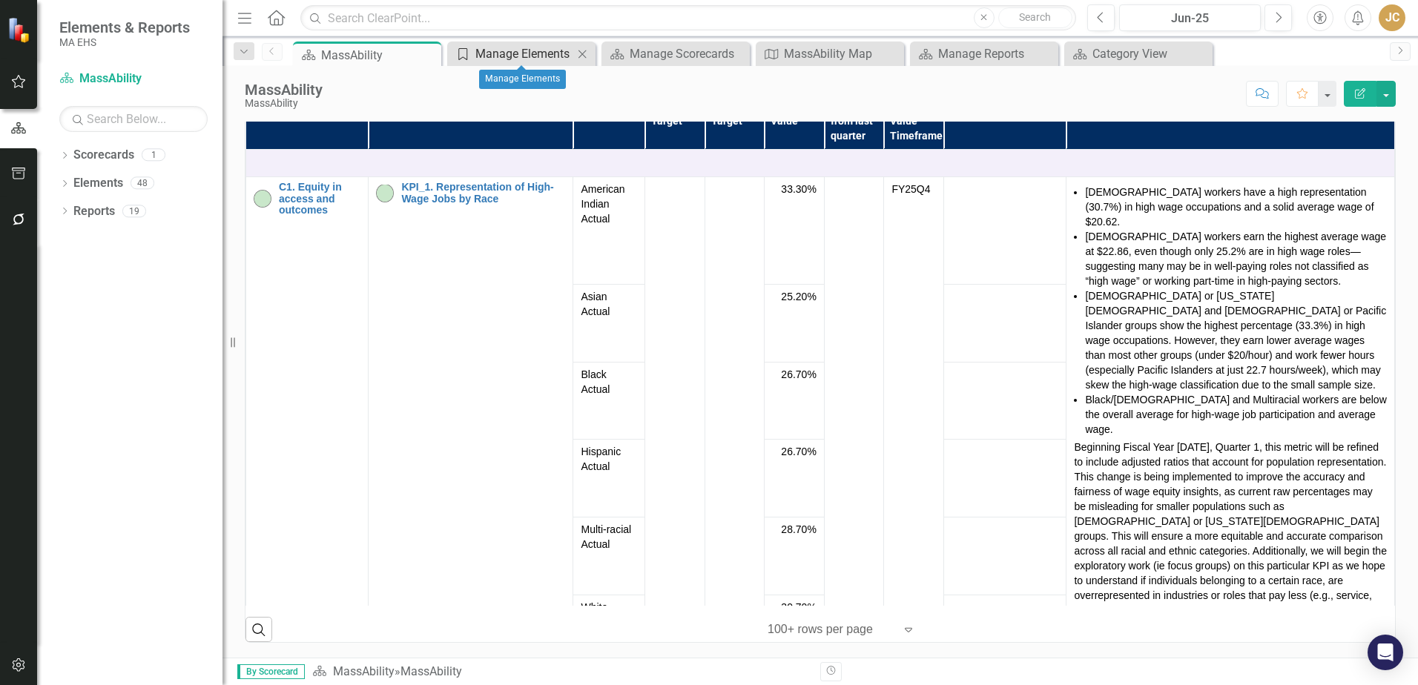
click at [501, 53] on div "Manage Elements" at bounding box center [524, 53] width 98 height 19
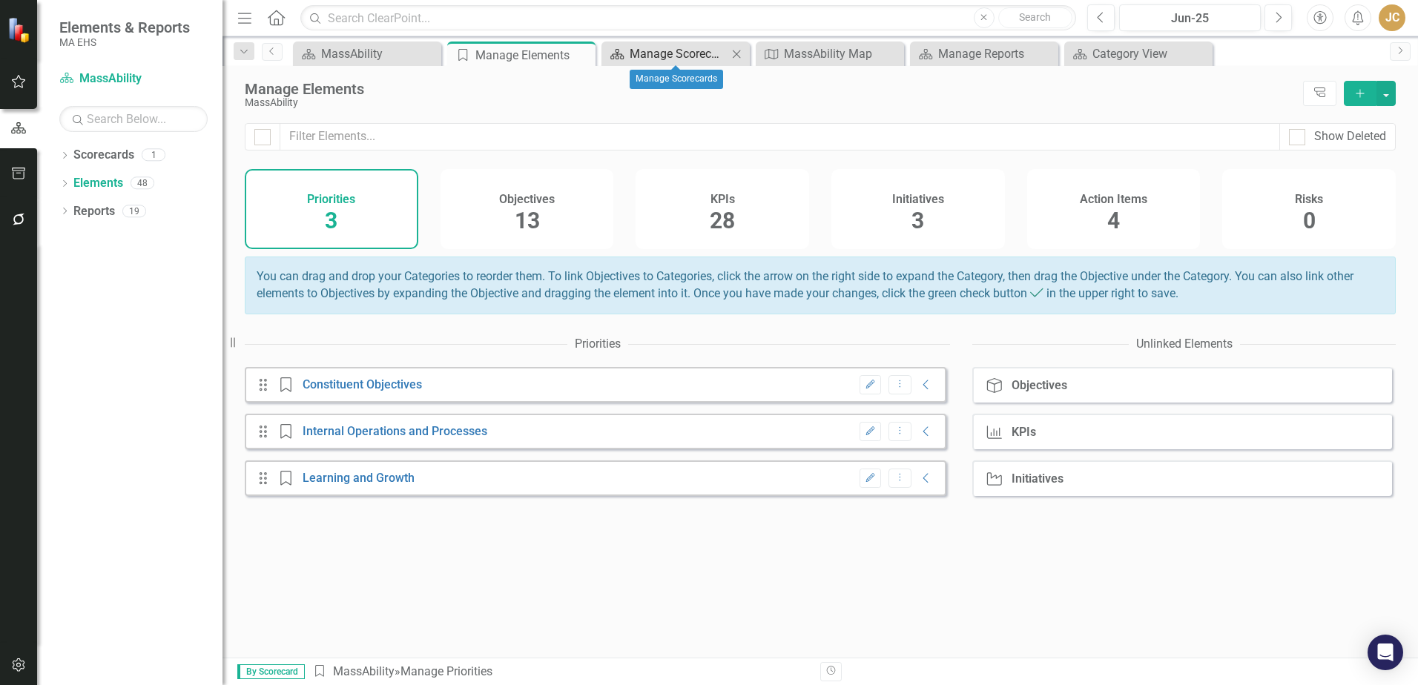
click at [658, 45] on div "Manage Scorecards" at bounding box center [679, 53] width 98 height 19
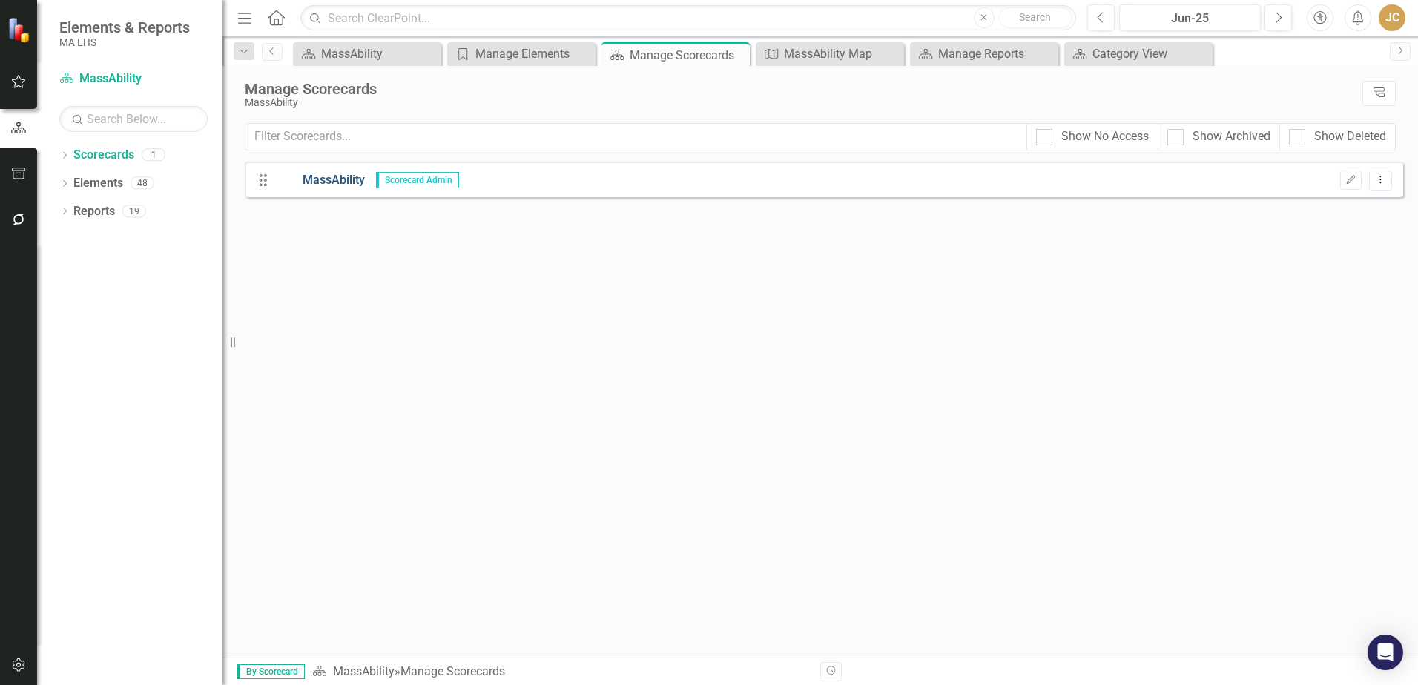
click at [331, 179] on link "MassAbility" at bounding box center [321, 180] width 88 height 17
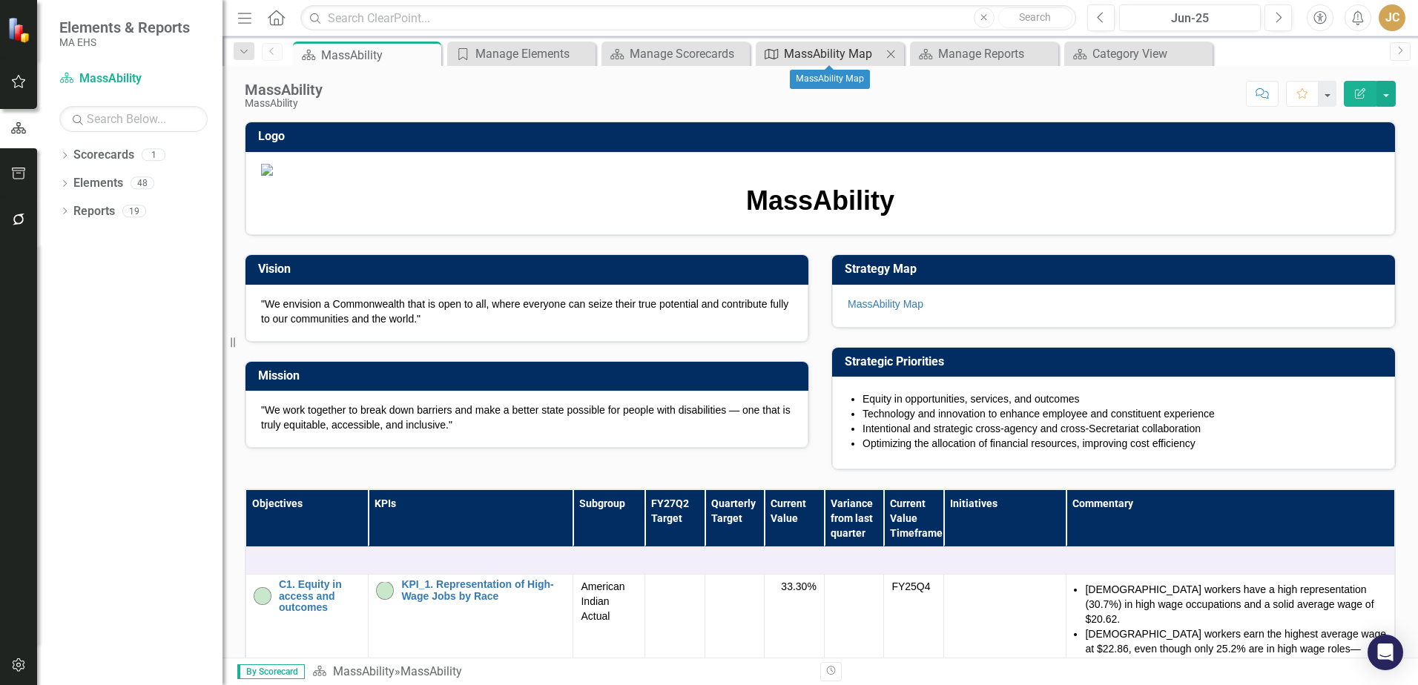
click at [853, 54] on div "MassAbility Map" at bounding box center [833, 53] width 98 height 19
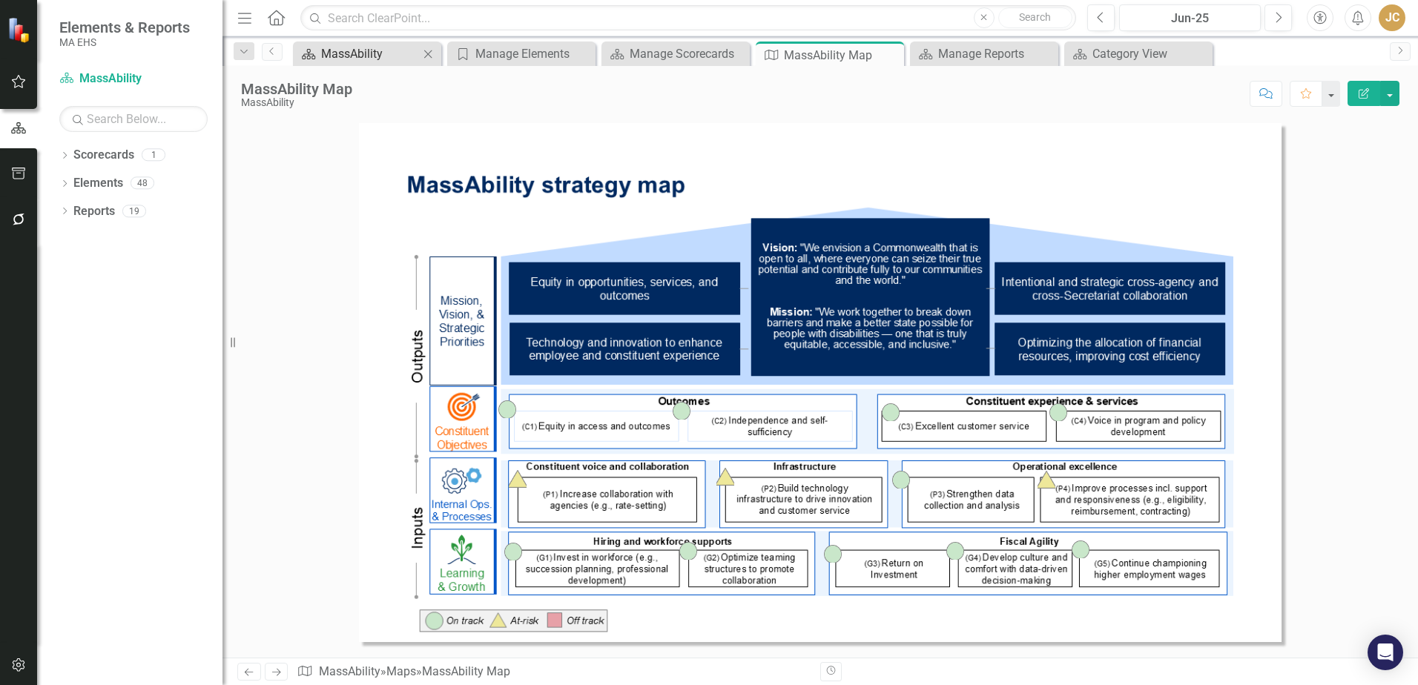
click at [354, 54] on div "MassAbility" at bounding box center [370, 53] width 98 height 19
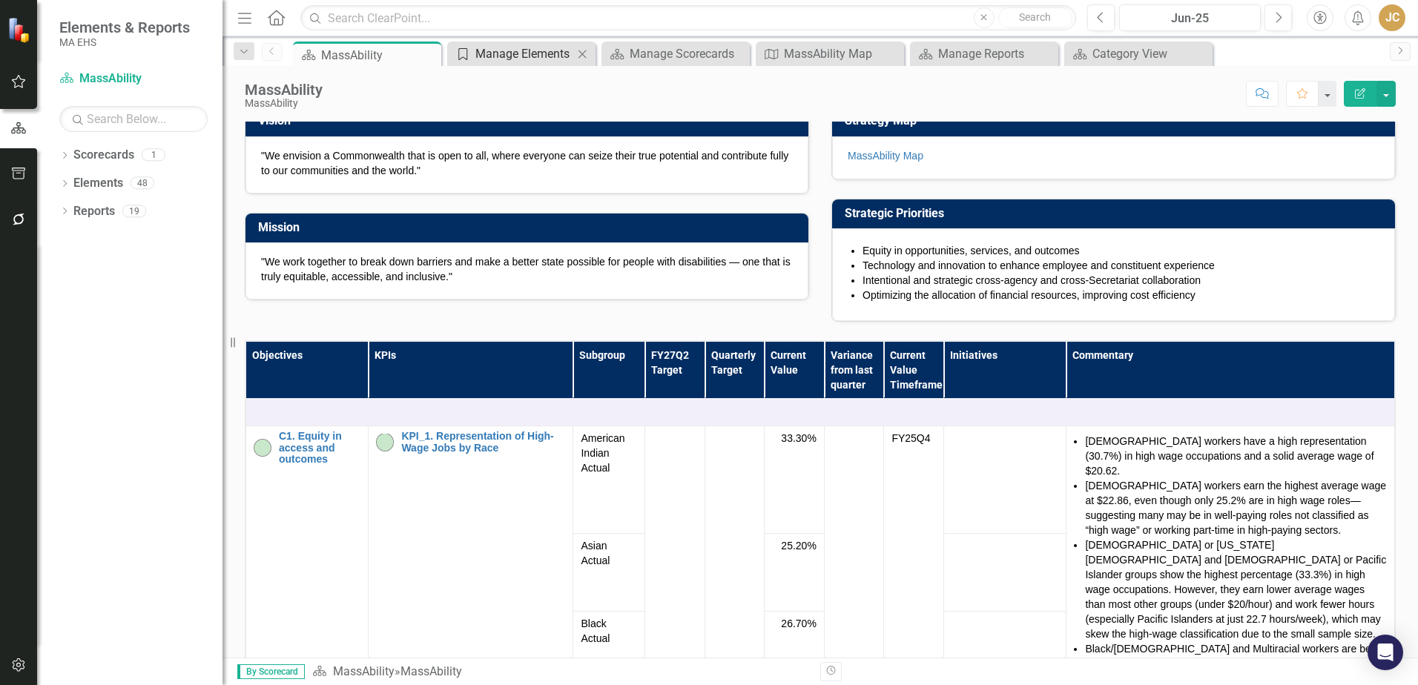
click at [552, 54] on div "Manage Elements" at bounding box center [524, 53] width 98 height 19
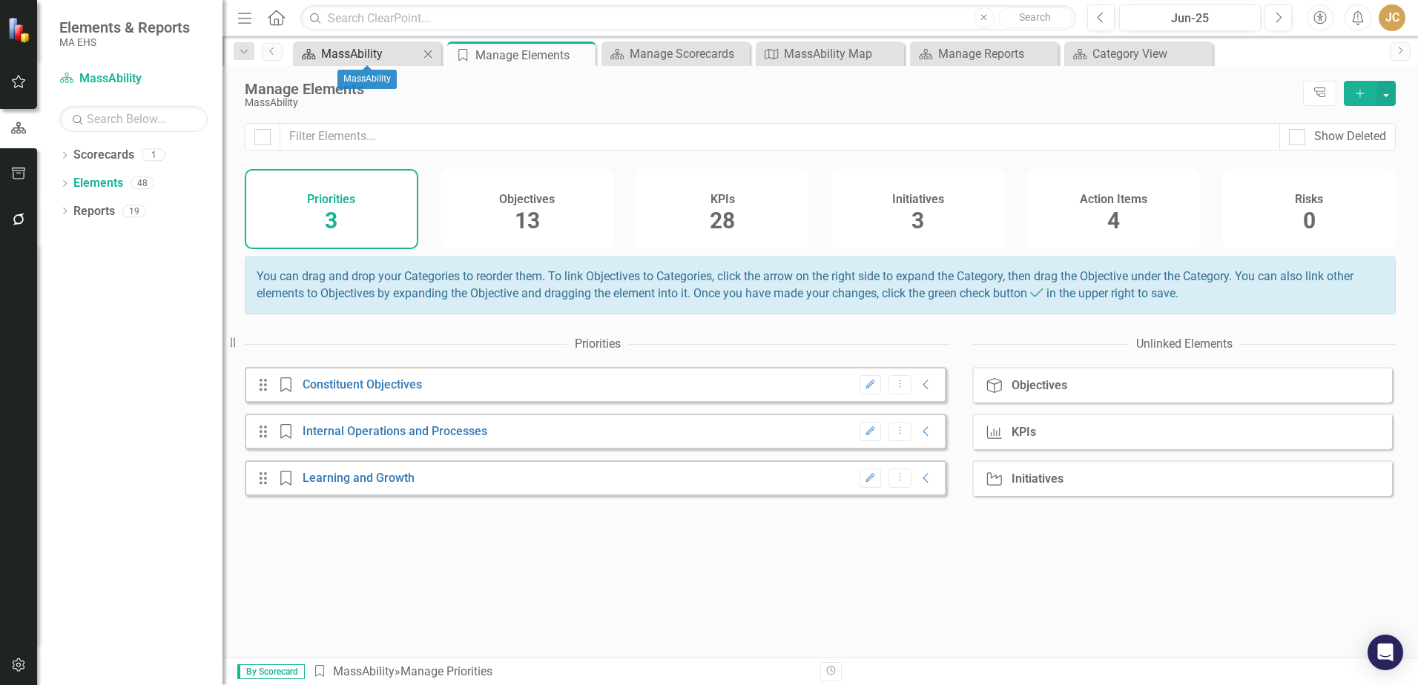
click at [356, 57] on div "MassAbility" at bounding box center [370, 53] width 98 height 19
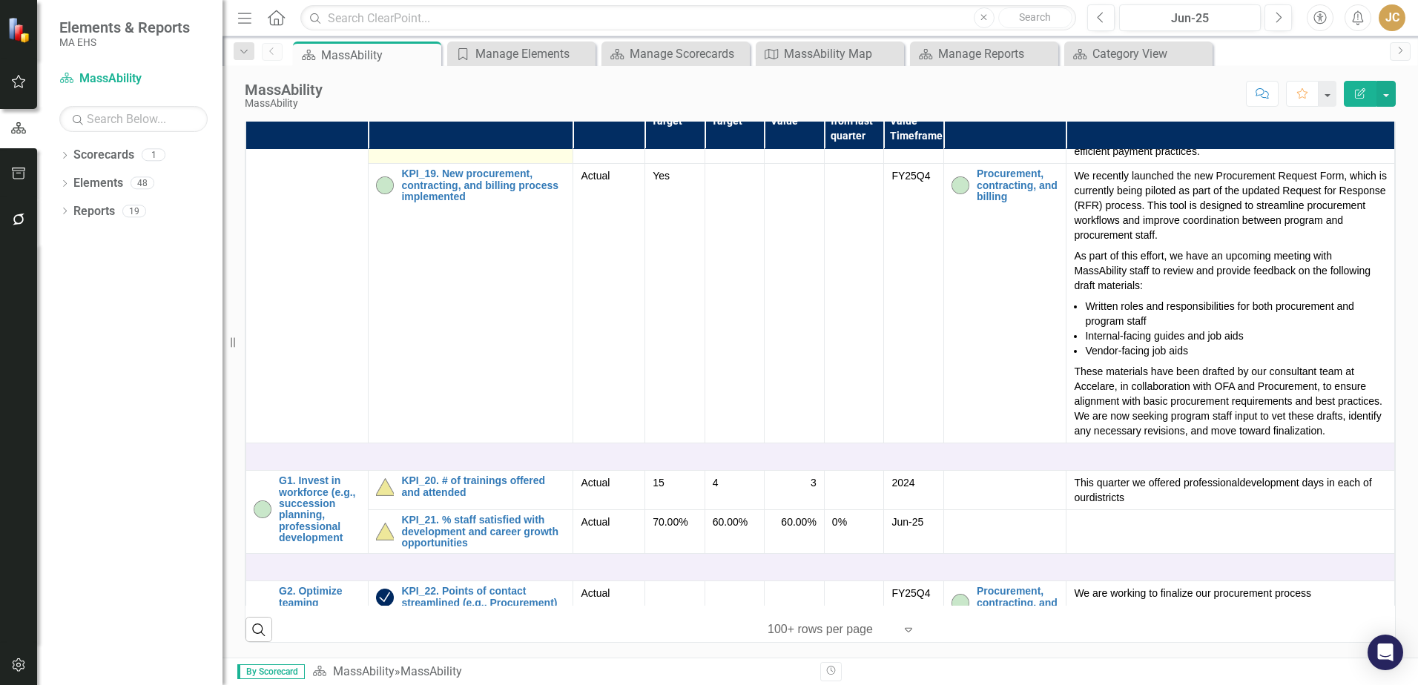
scroll to position [3337, 0]
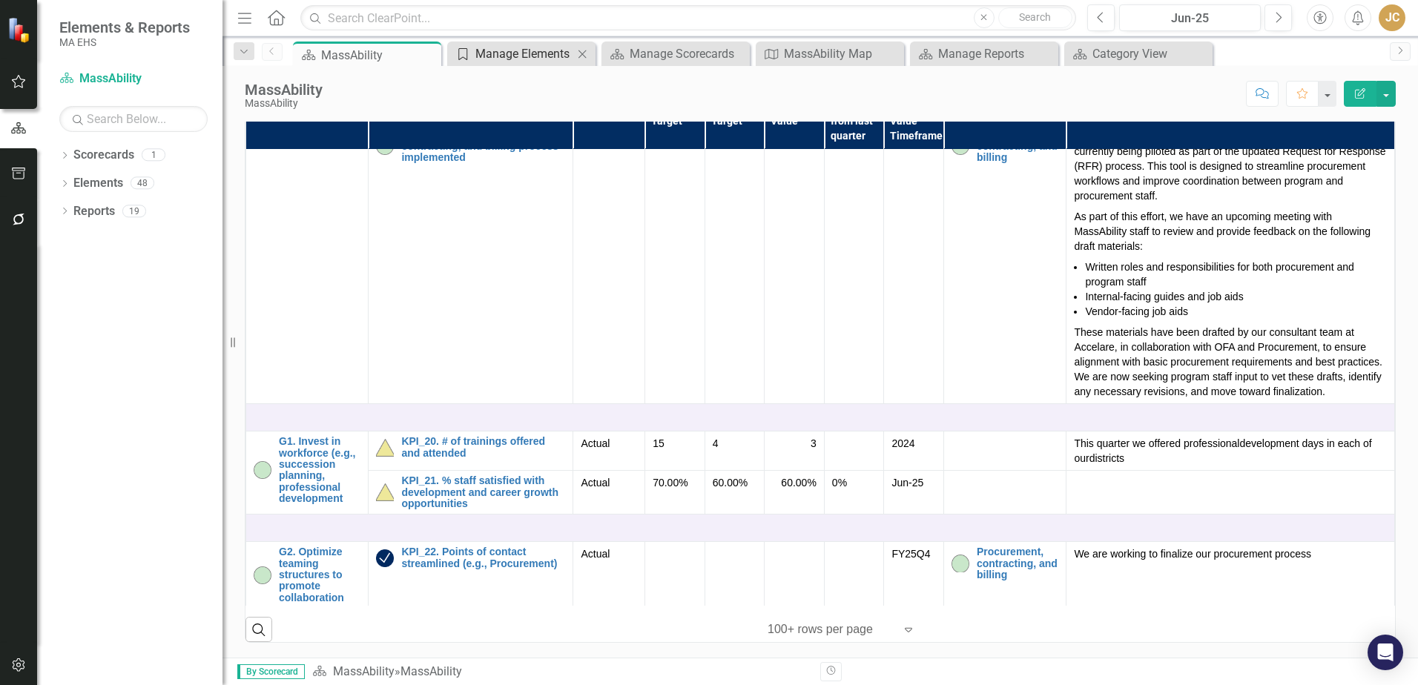
click at [546, 61] on div "Manage Elements" at bounding box center [524, 53] width 98 height 19
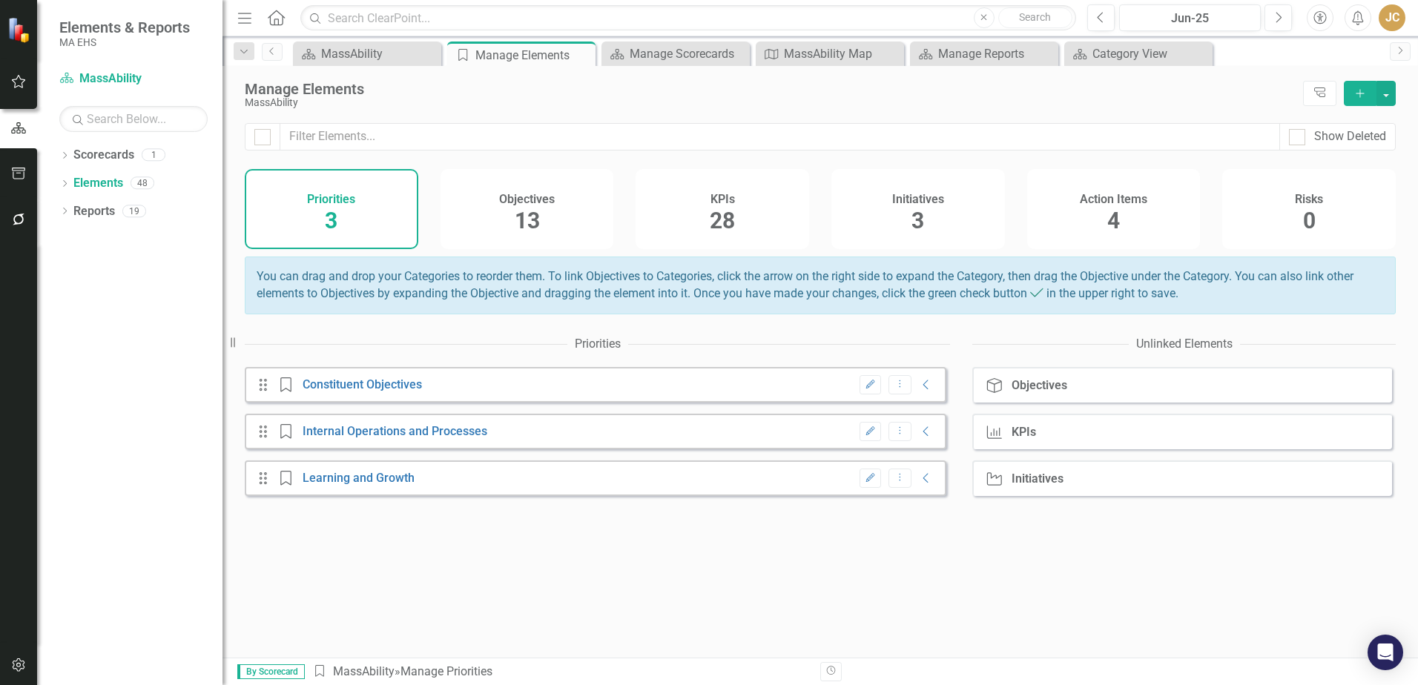
click at [531, 212] on span "13" at bounding box center [527, 221] width 25 height 26
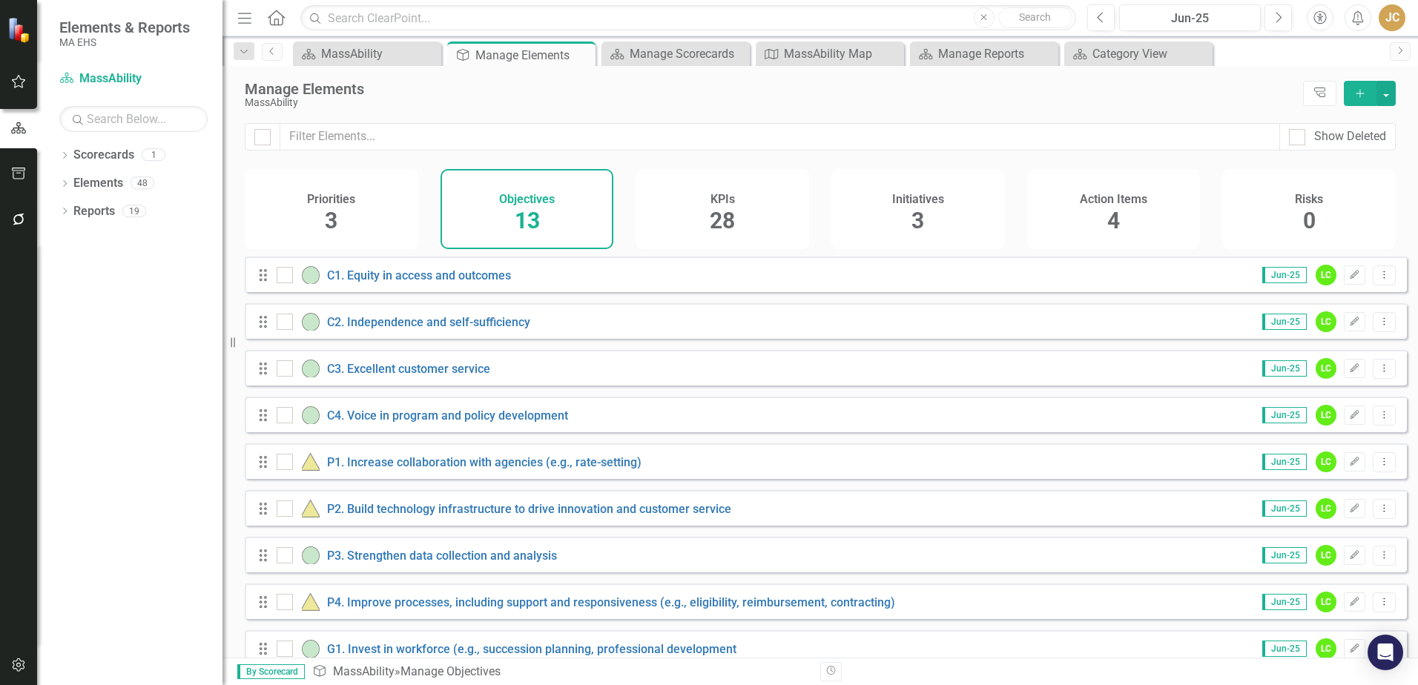
click at [331, 224] on span "3" at bounding box center [331, 221] width 13 height 26
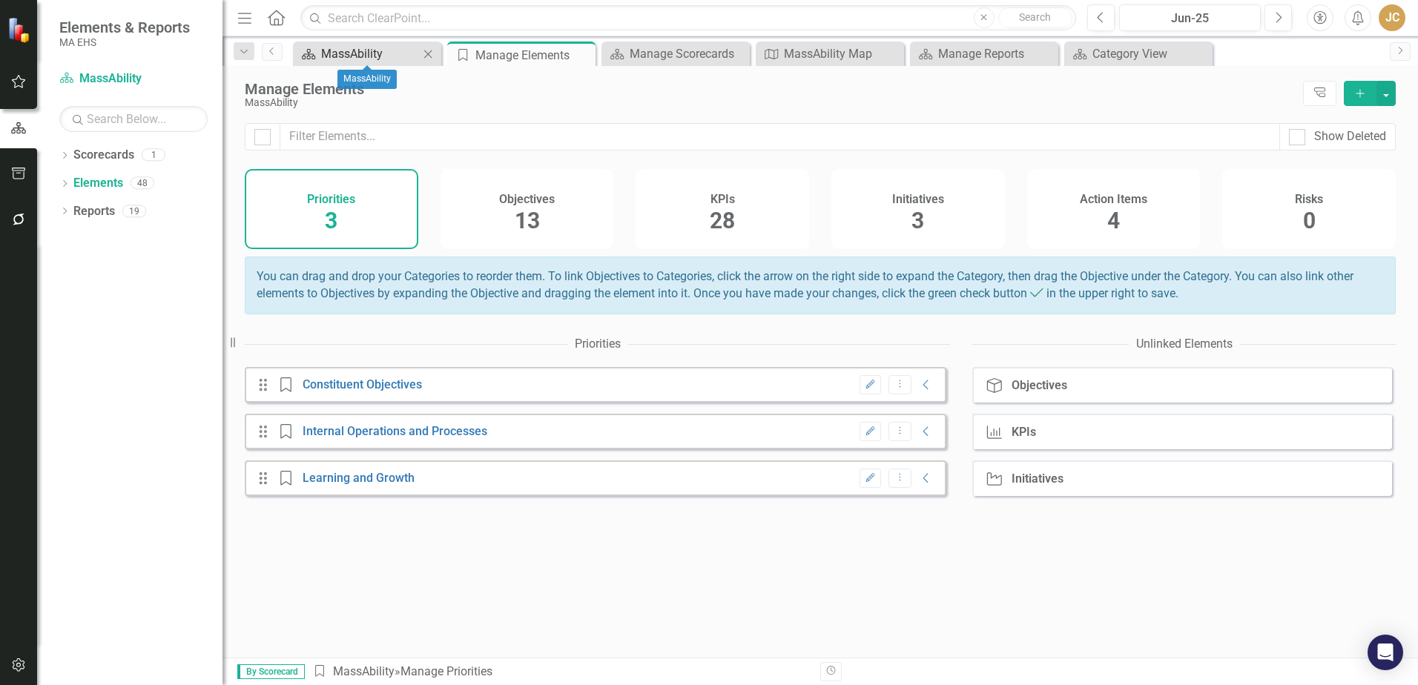
click at [381, 55] on div "MassAbility" at bounding box center [370, 53] width 98 height 19
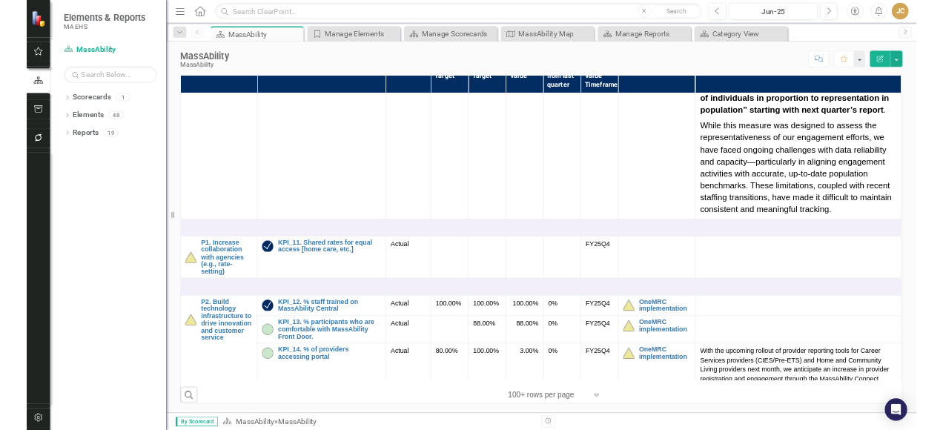
scroll to position [2150, 0]
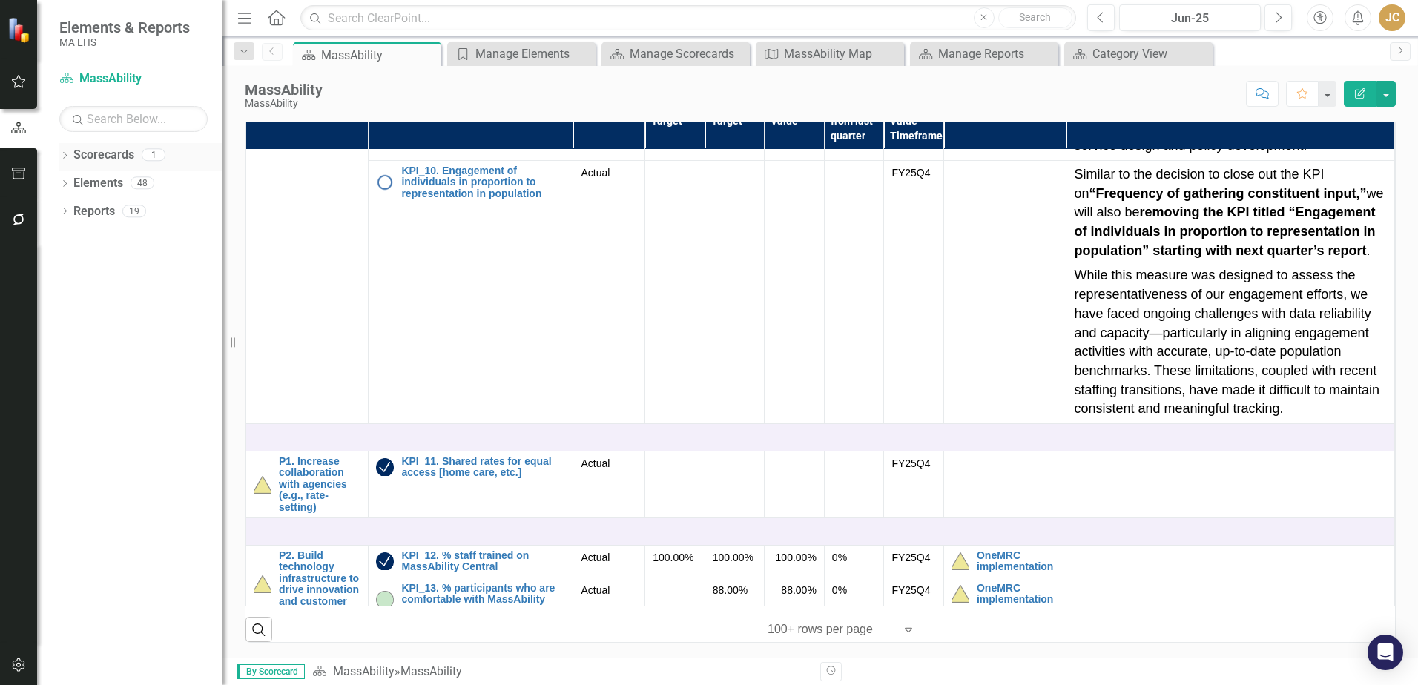
click at [118, 159] on link "Scorecards" at bounding box center [103, 155] width 61 height 17
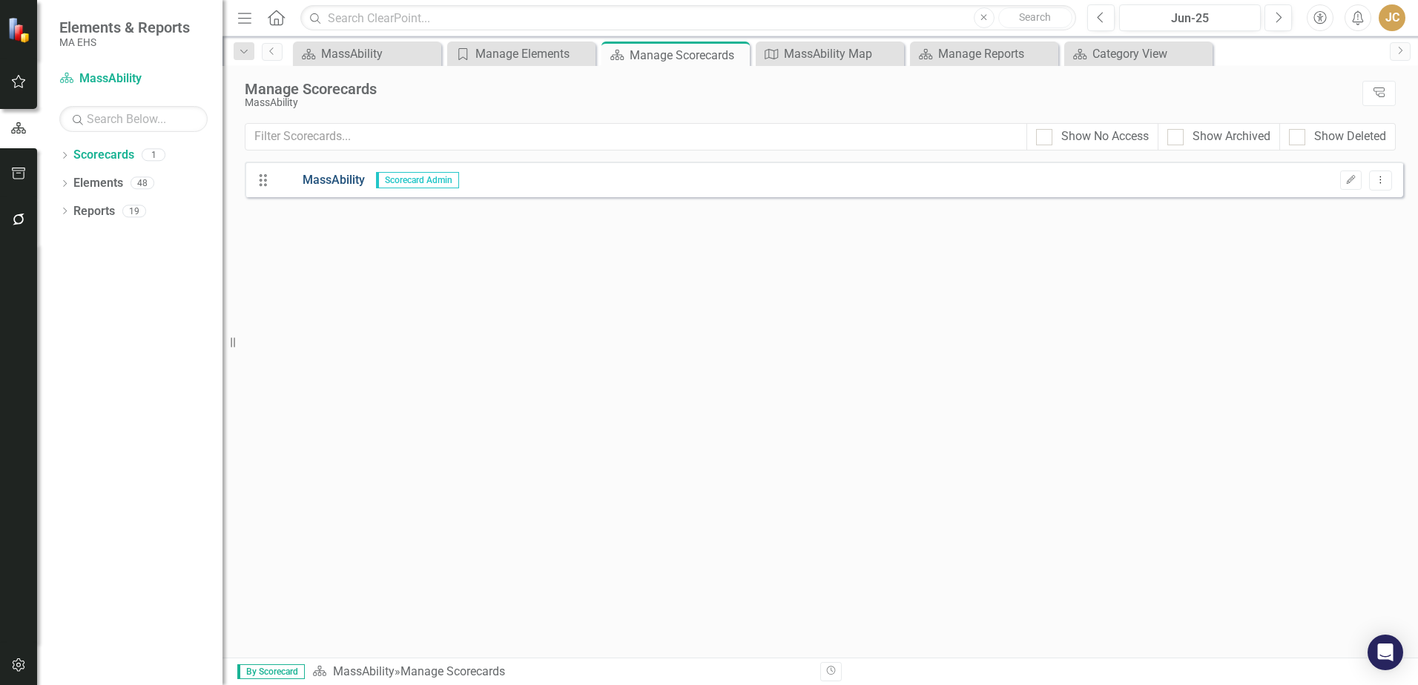
click at [319, 179] on link "MassAbility" at bounding box center [321, 180] width 88 height 17
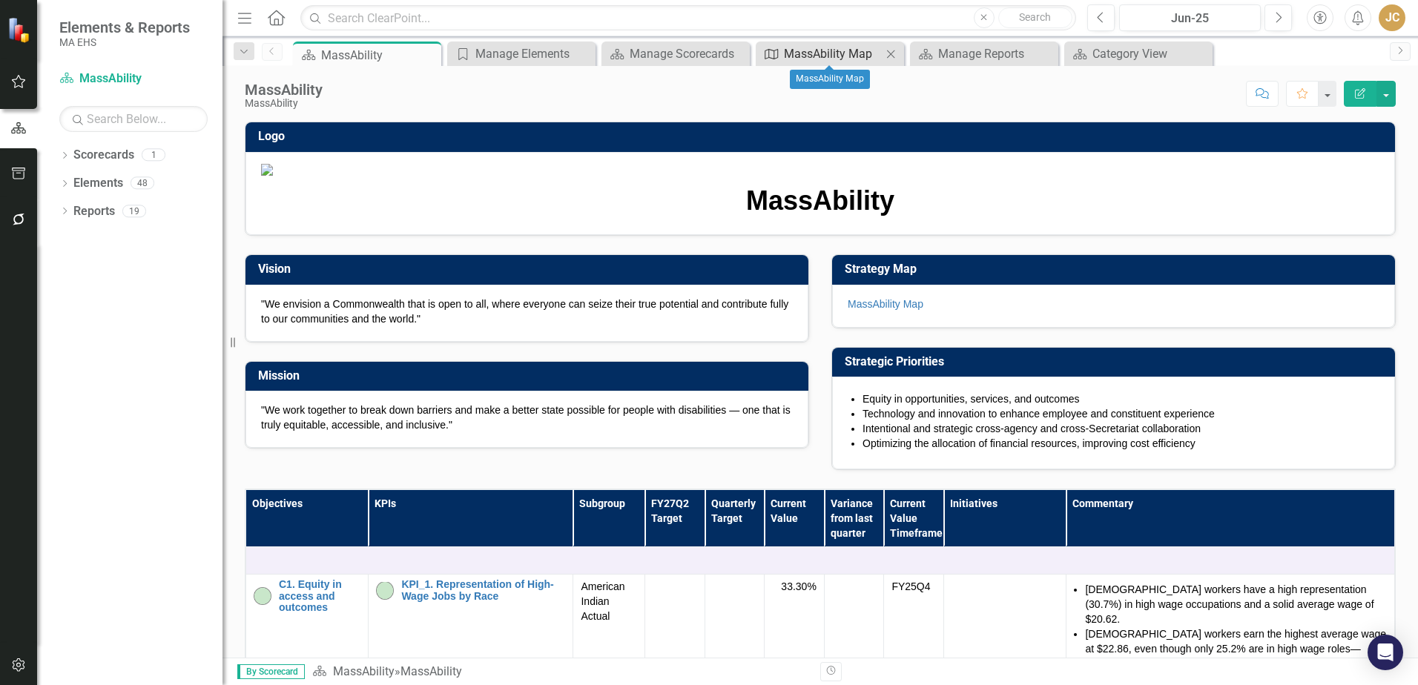
click at [842, 59] on div "MassAbility Map" at bounding box center [833, 53] width 98 height 19
